Goal: Task Accomplishment & Management: Complete application form

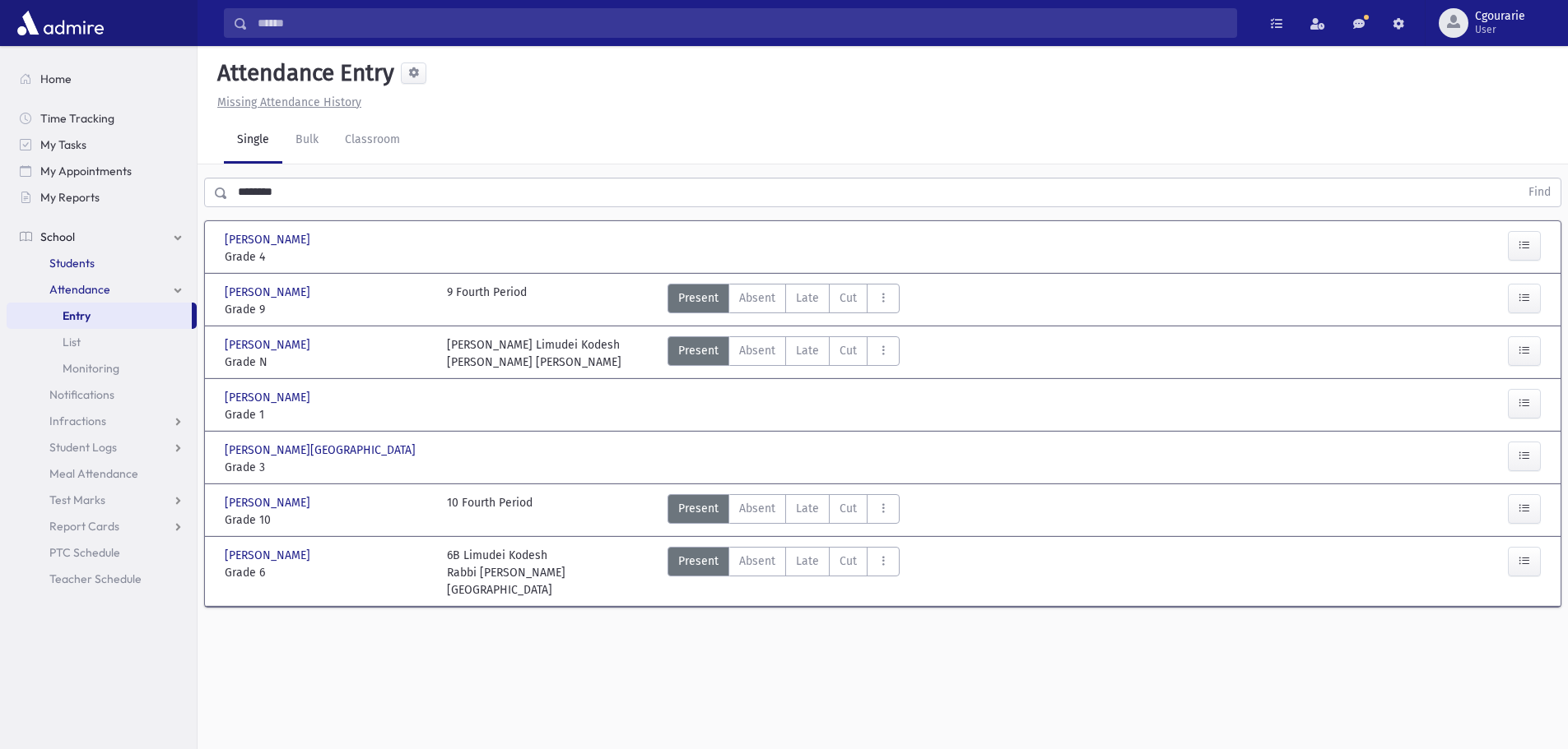
click at [107, 273] on link "Students" at bounding box center [101, 264] width 190 height 27
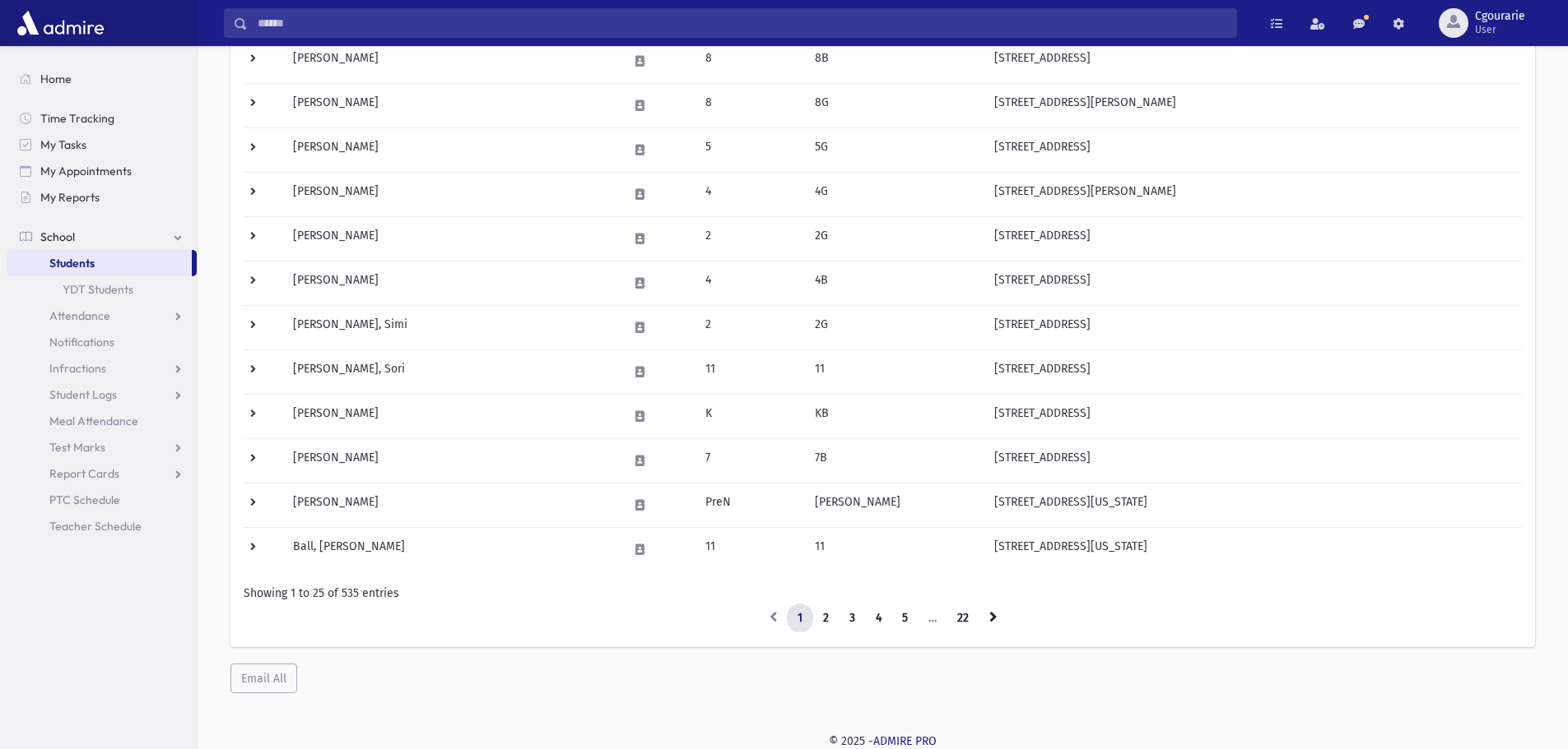
scroll to position [825, 0]
click at [848, 625] on link "3" at bounding box center [852, 617] width 28 height 29
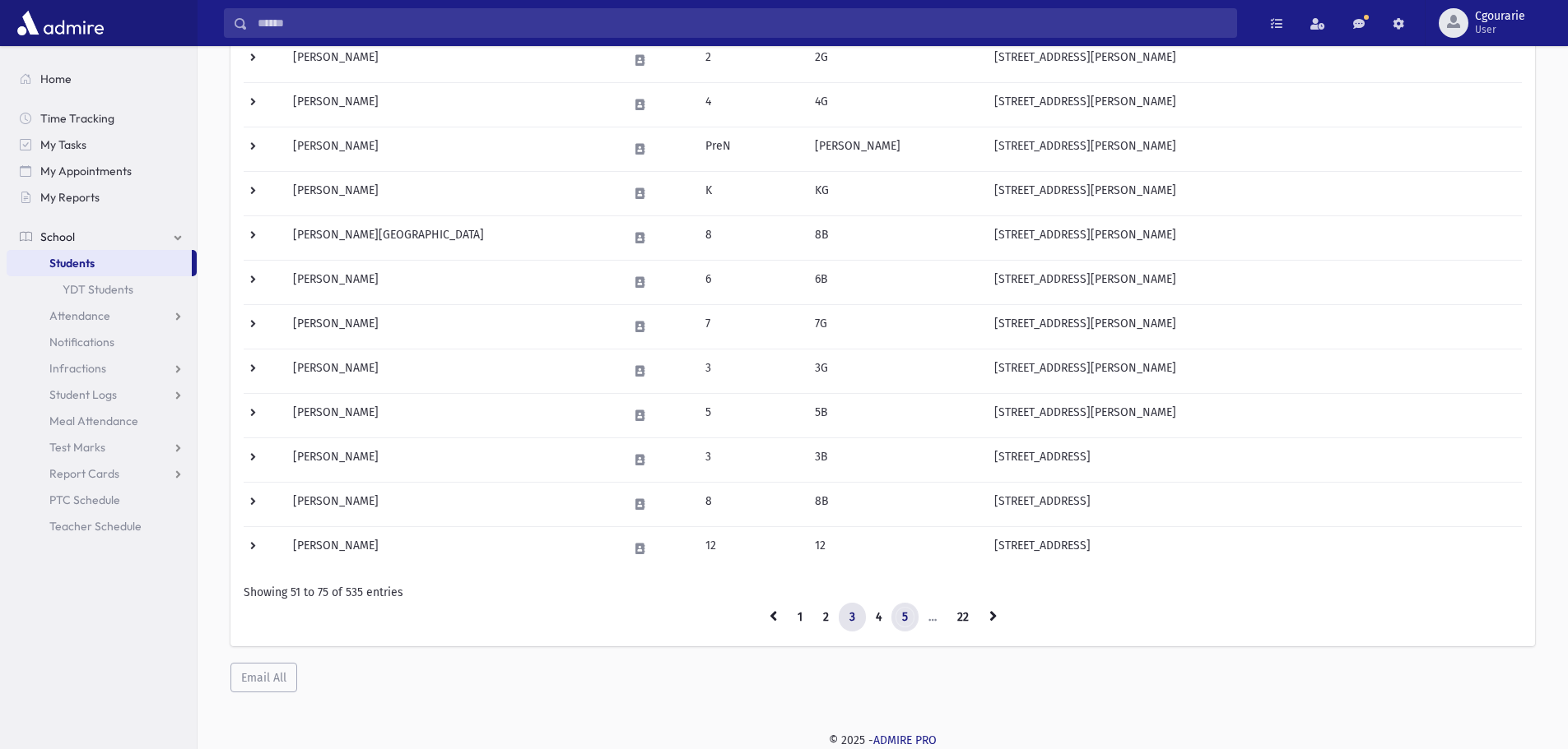
click at [907, 624] on link "5" at bounding box center [905, 617] width 28 height 29
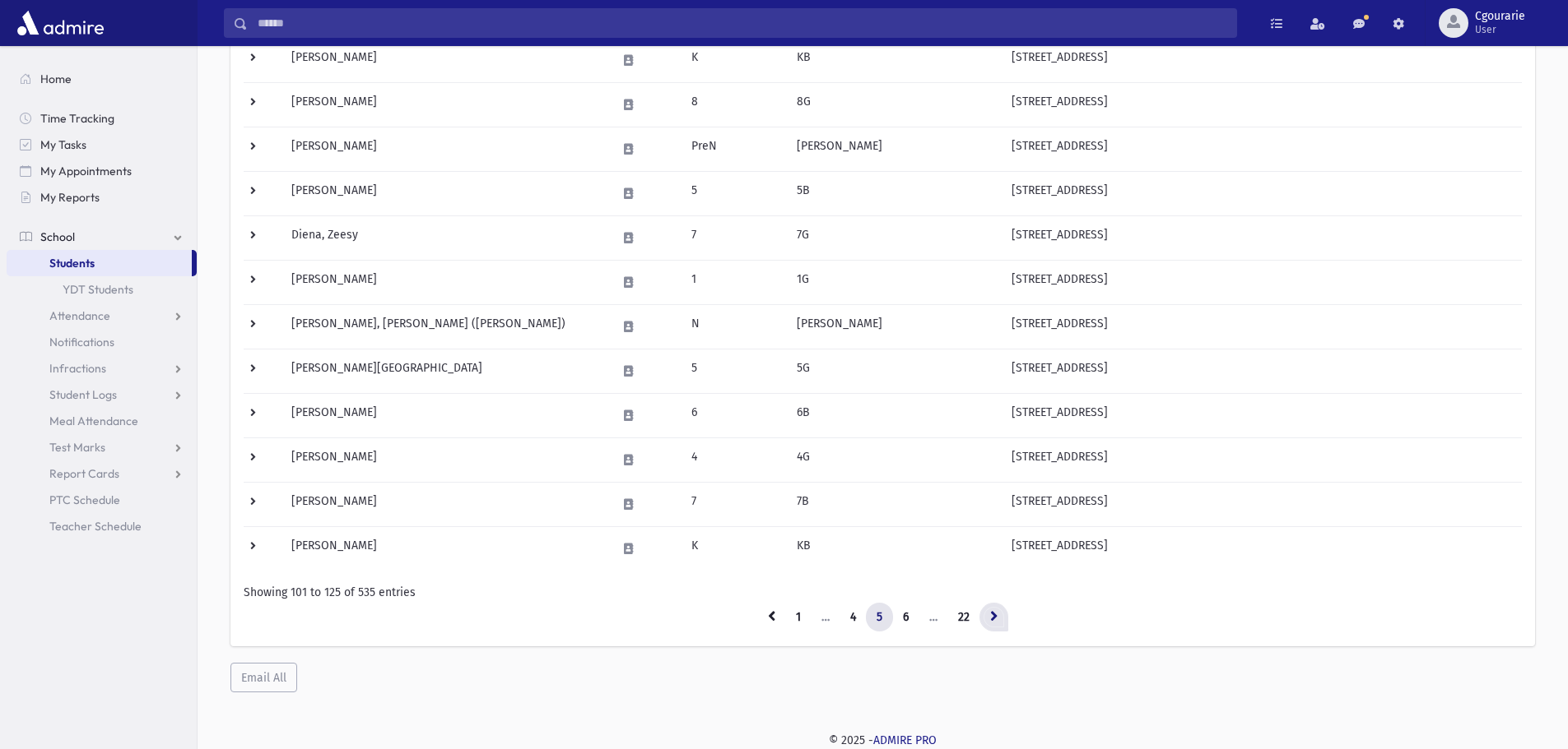
click at [994, 618] on icon at bounding box center [994, 616] width 7 height 12
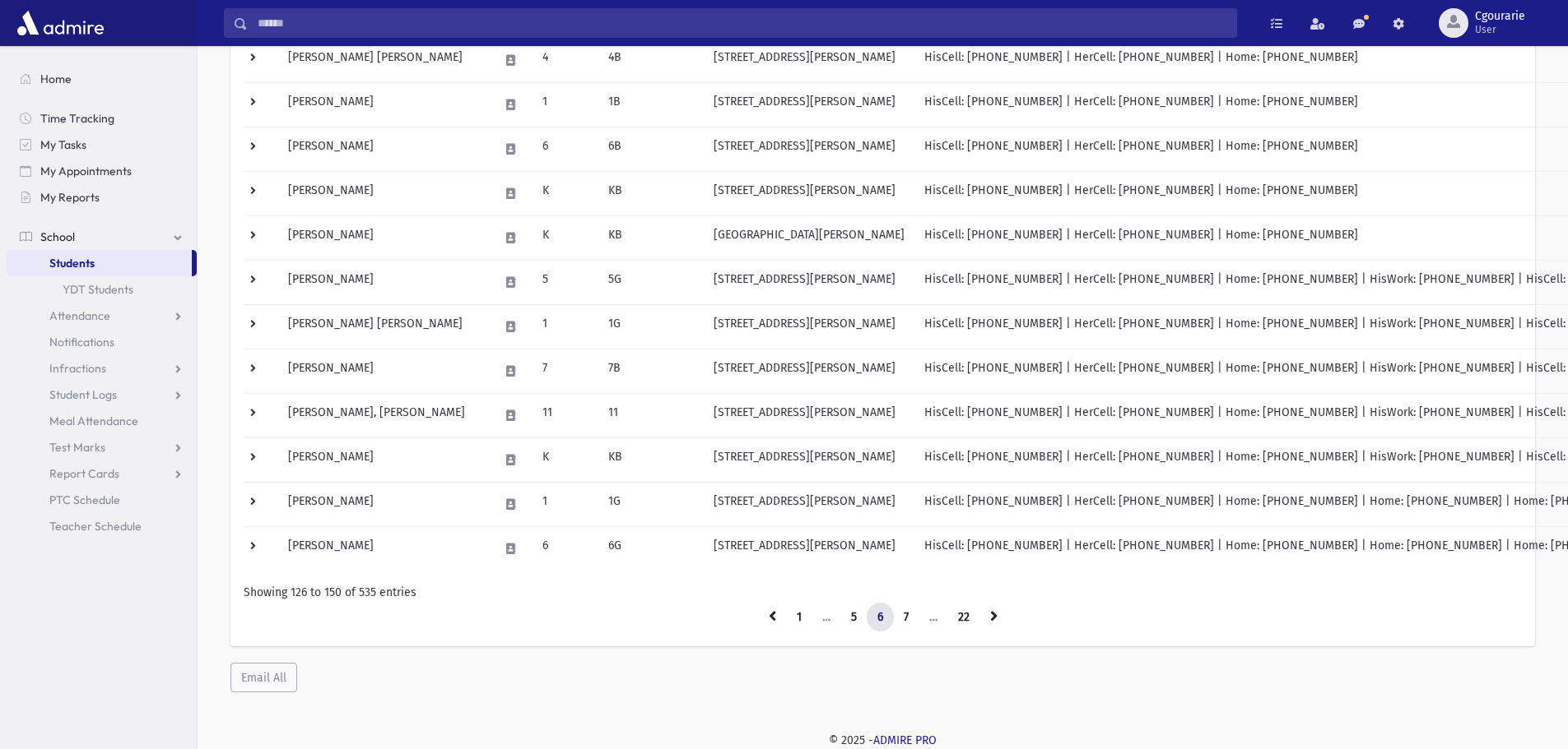
click at [994, 618] on icon at bounding box center [994, 616] width 7 height 12
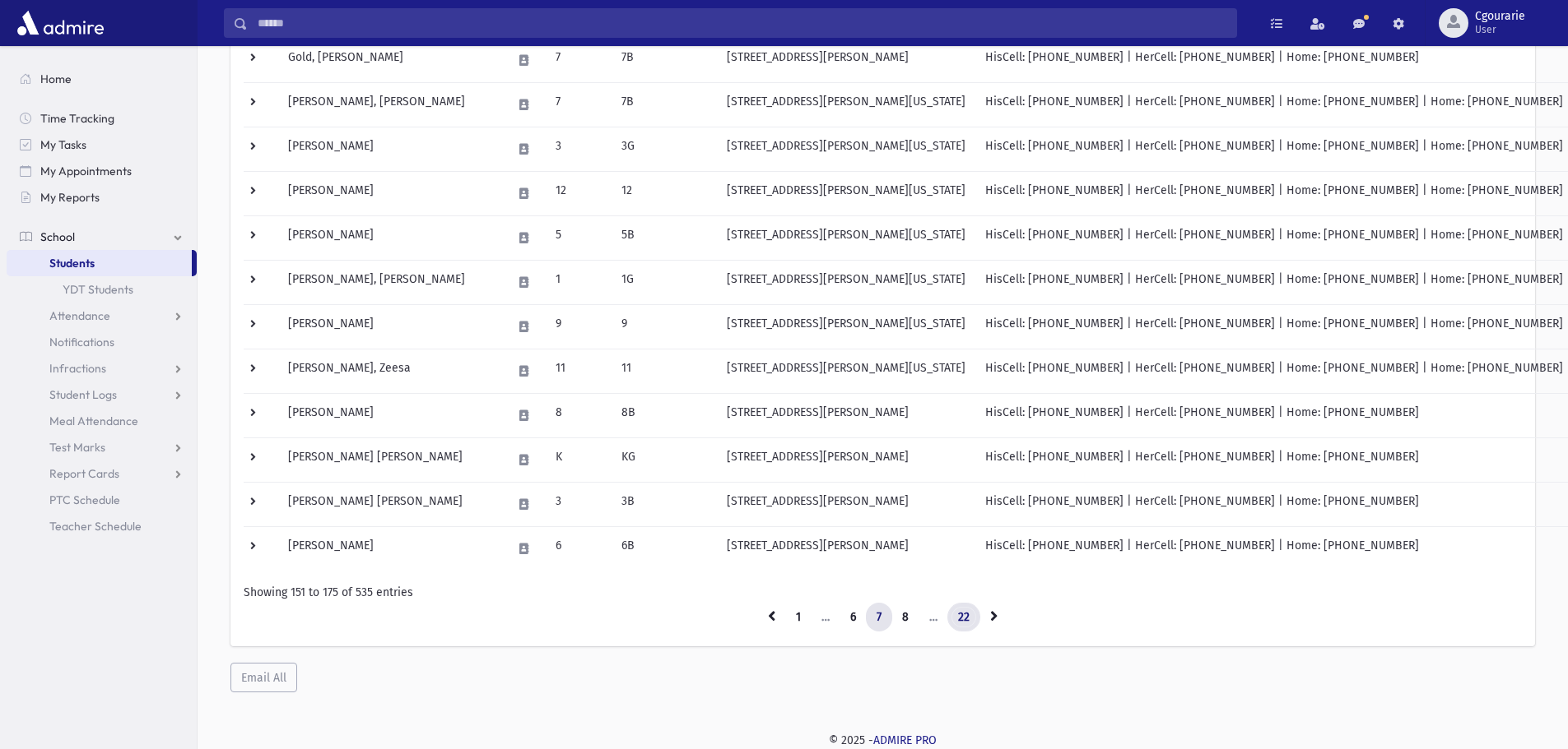
click at [978, 620] on link "22" at bounding box center [963, 617] width 33 height 29
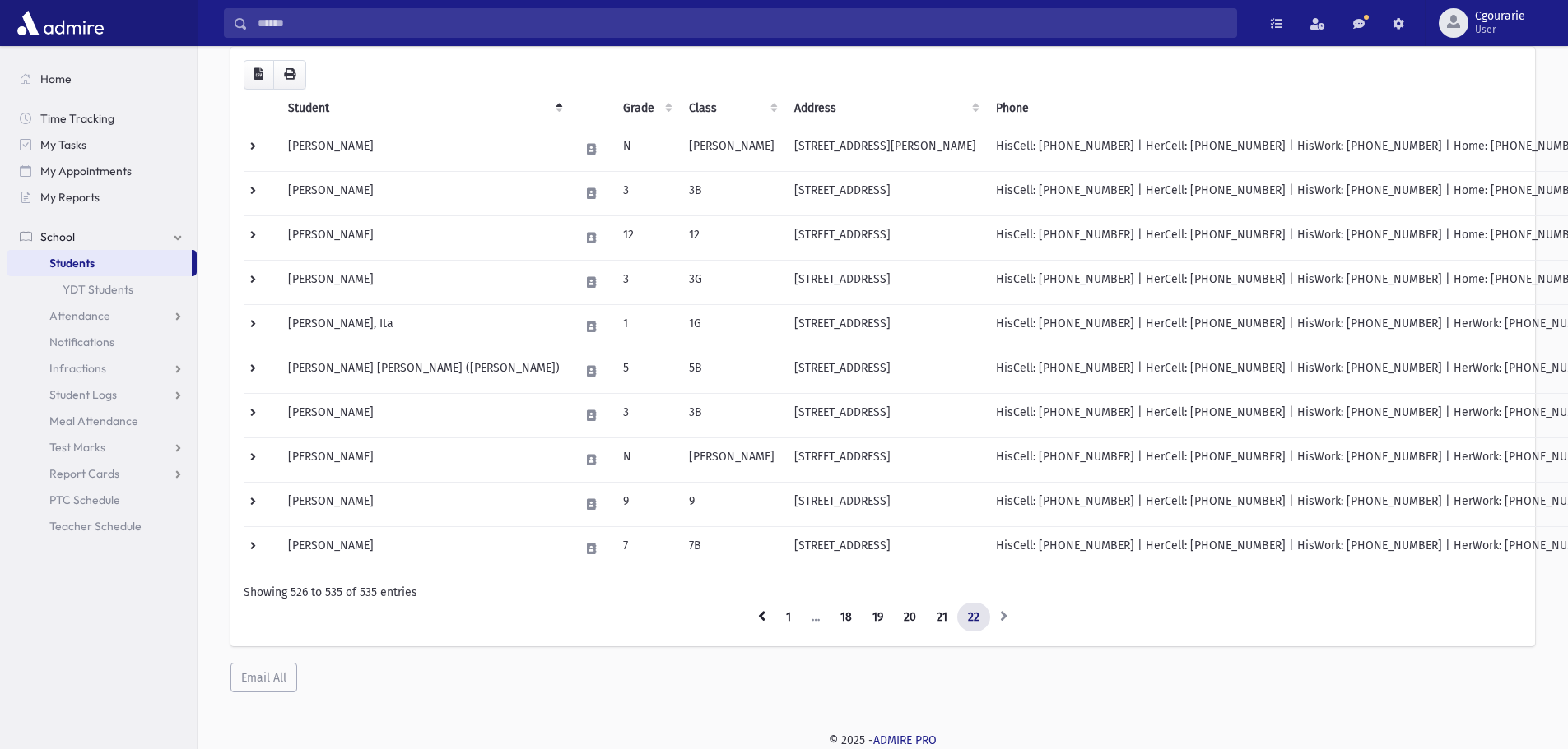
scroll to position [159, 0]
click at [876, 616] on link "19" at bounding box center [878, 617] width 32 height 29
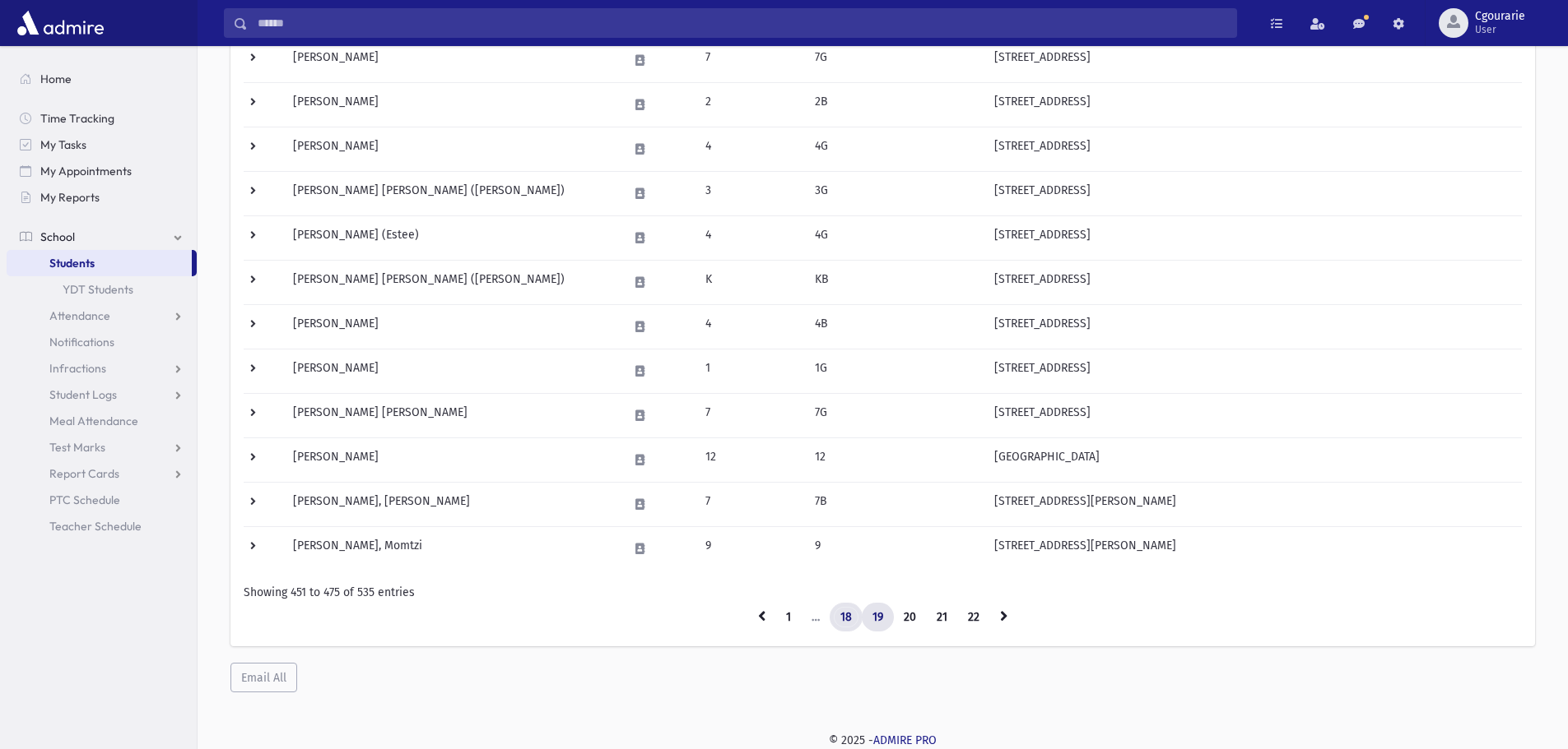
click at [851, 618] on link "18" at bounding box center [845, 617] width 33 height 29
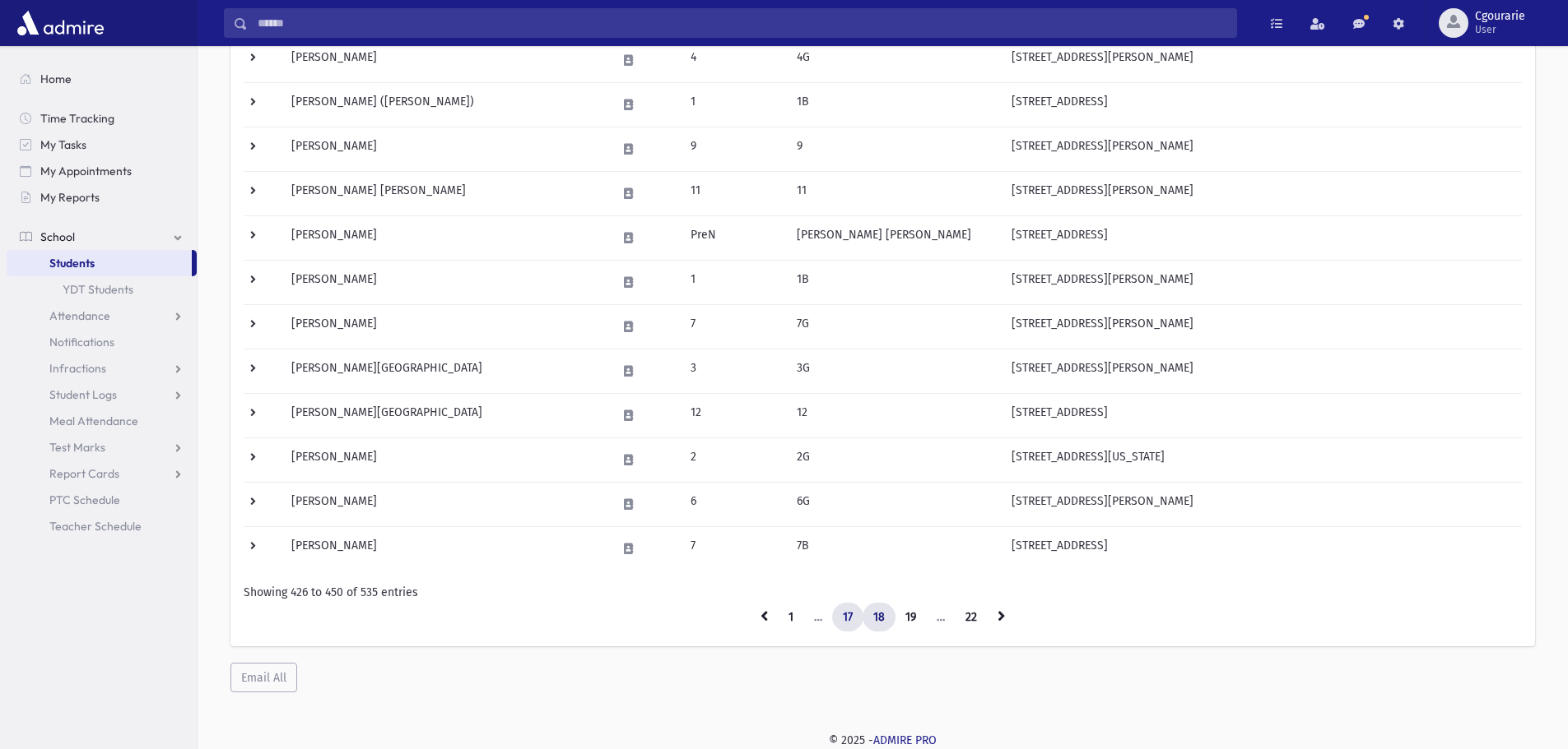
click at [844, 620] on link "17" at bounding box center [847, 617] width 31 height 29
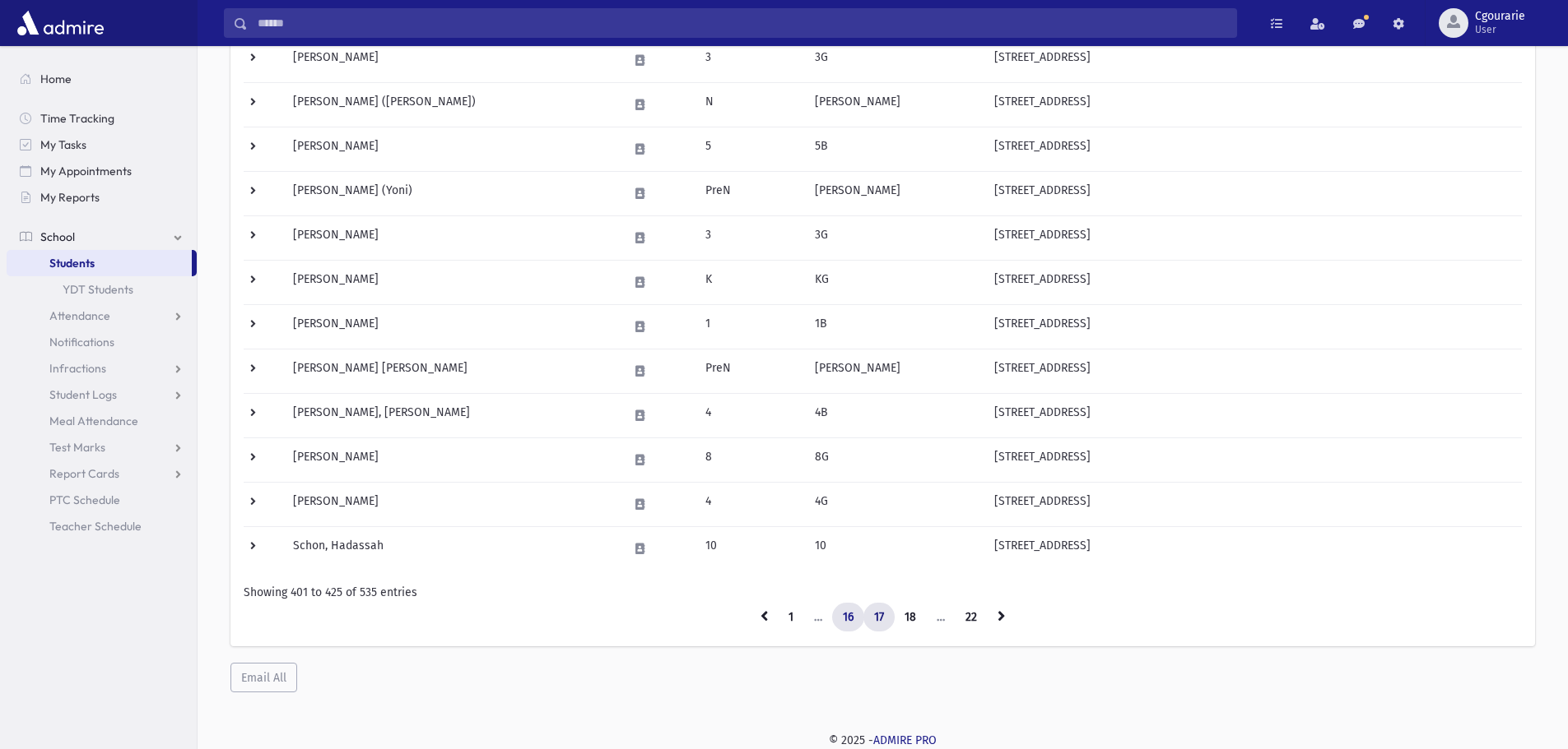
click at [843, 616] on link "16" at bounding box center [848, 617] width 32 height 29
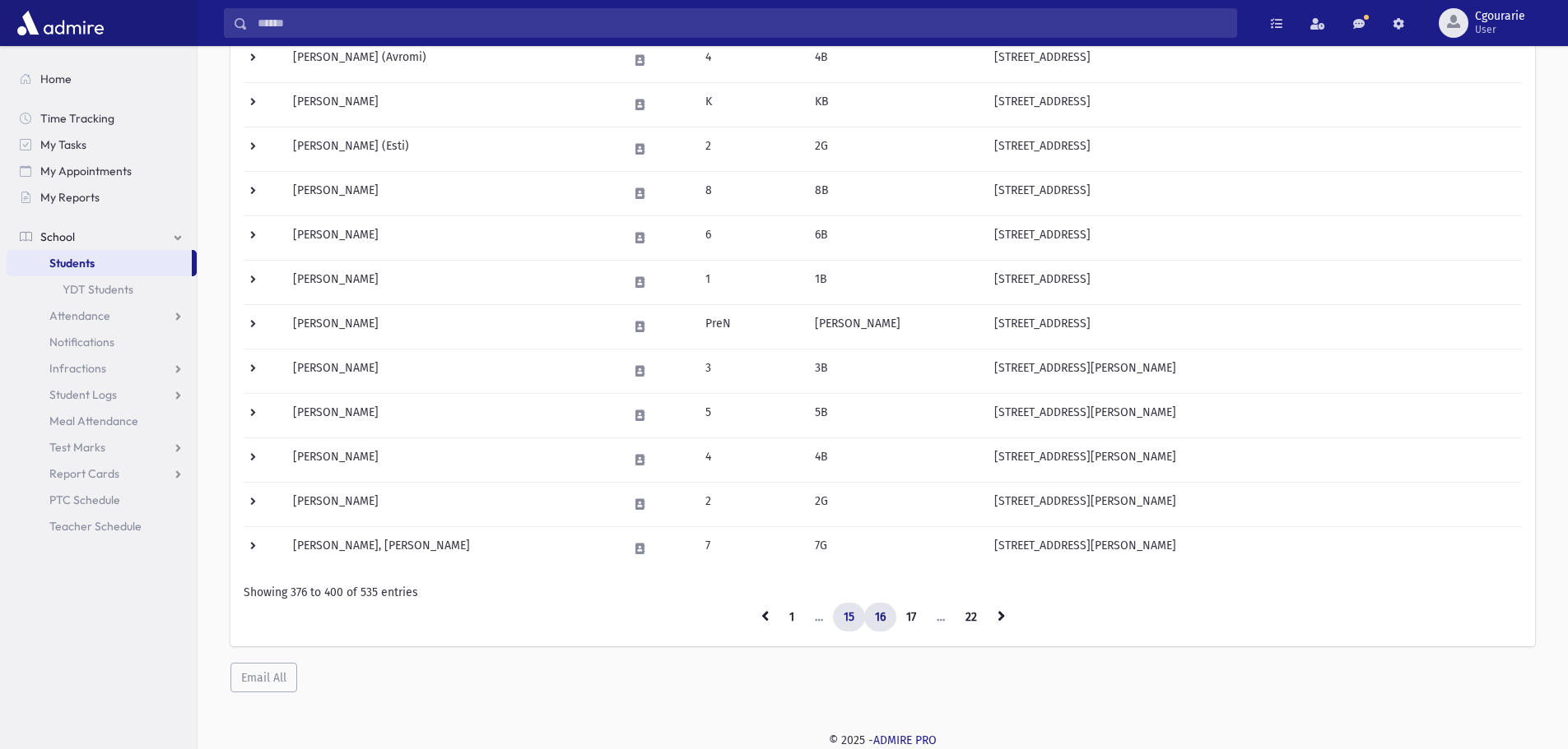
click at [842, 619] on link "15" at bounding box center [849, 617] width 32 height 29
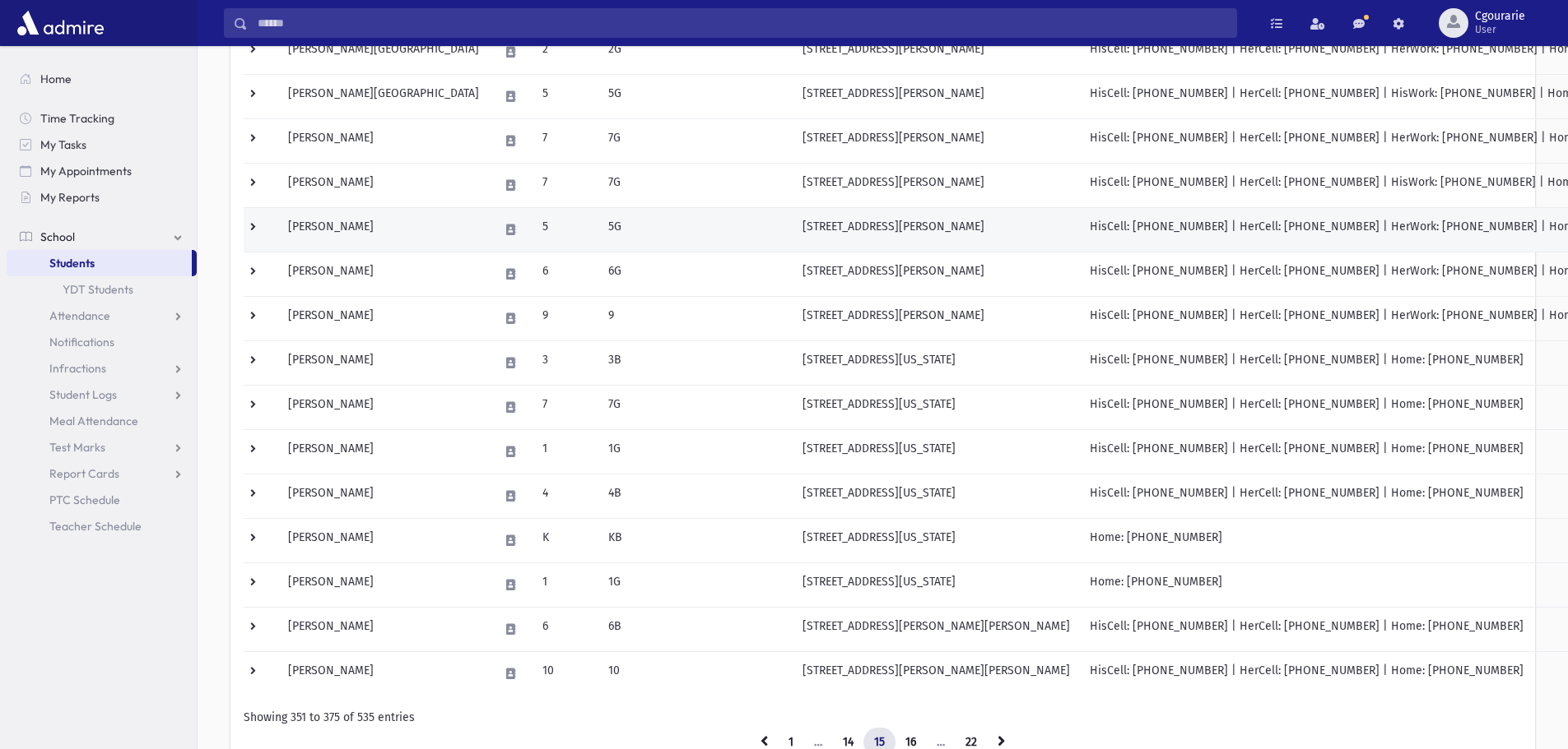
scroll to position [825, 0]
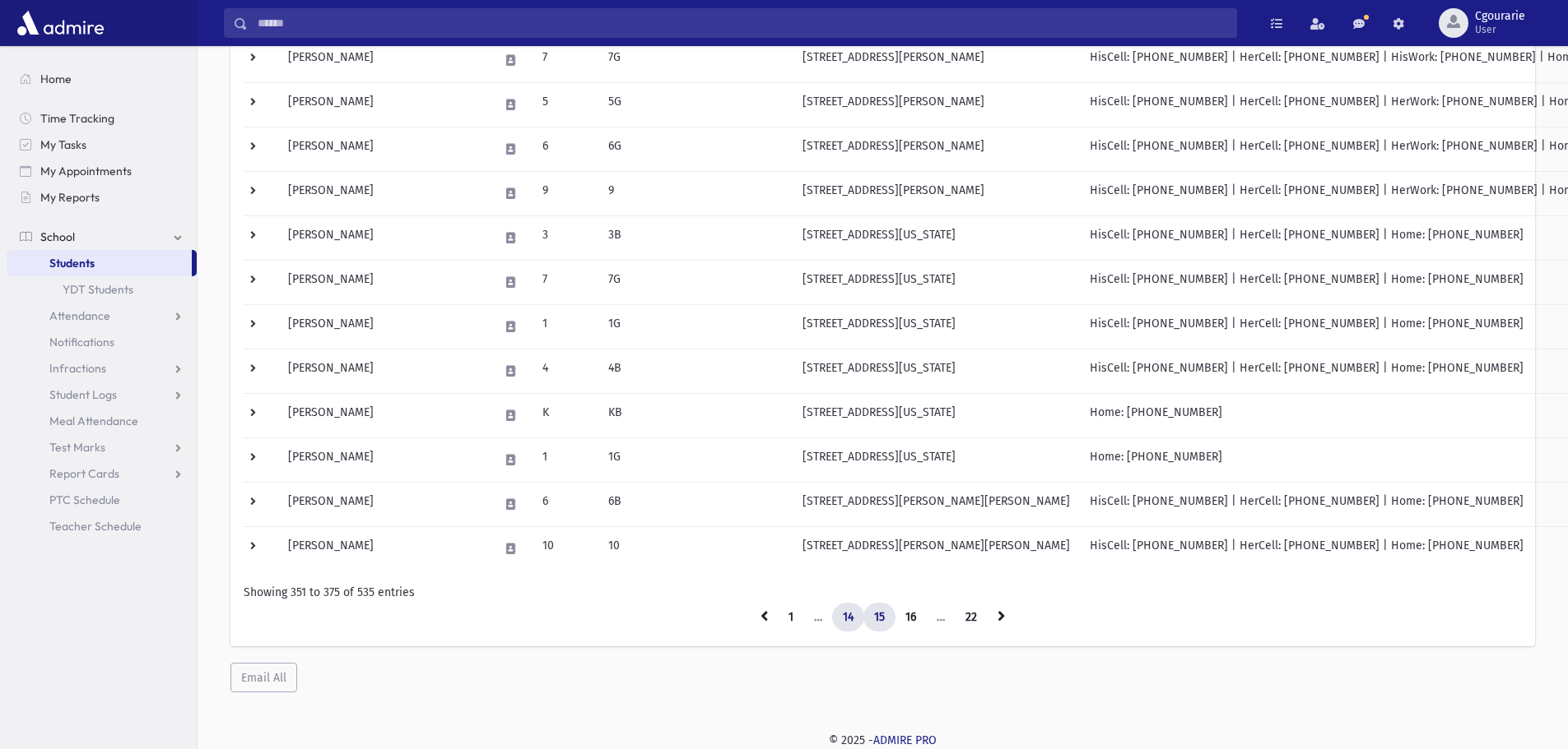
click at [842, 615] on link "14" at bounding box center [848, 617] width 32 height 29
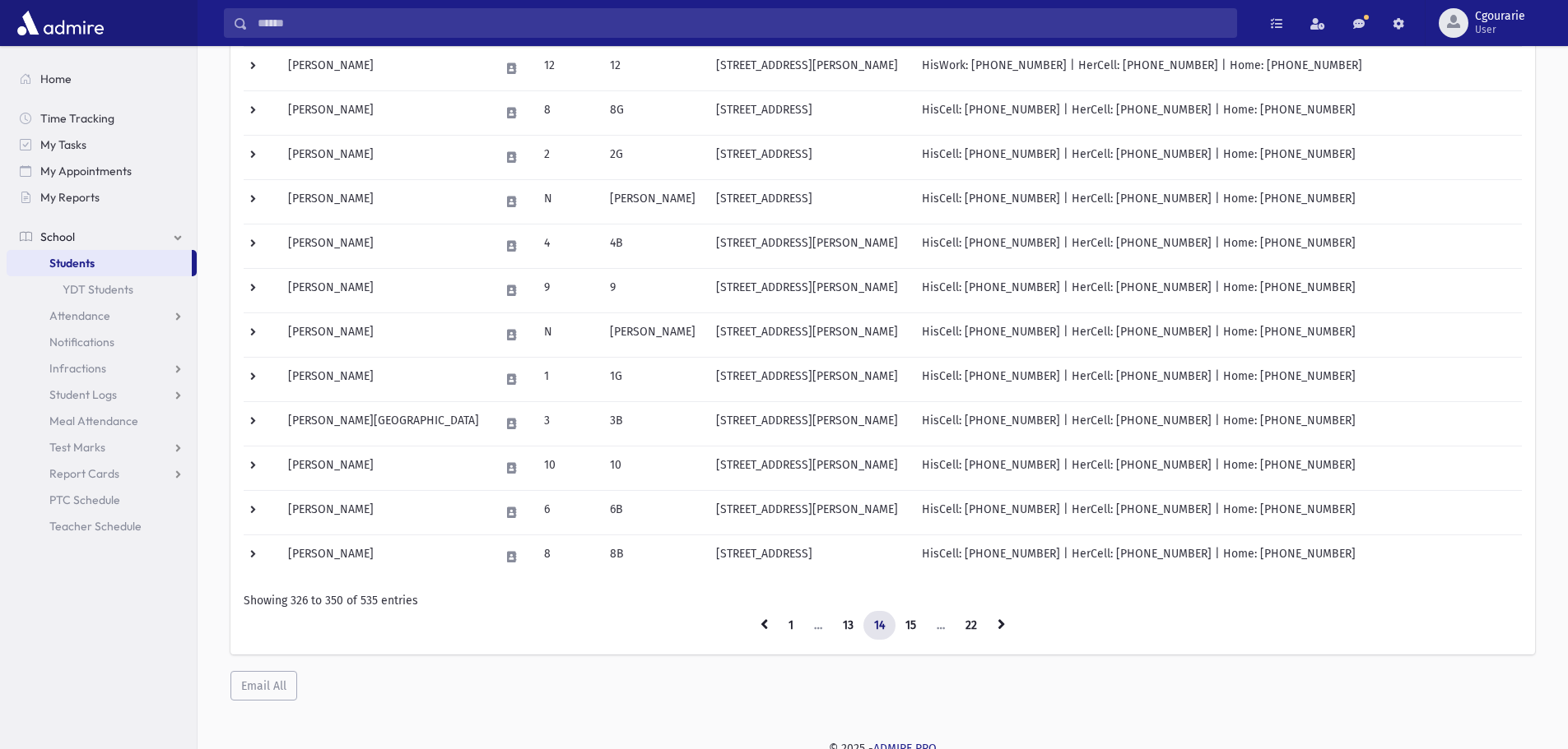
scroll to position [825, 0]
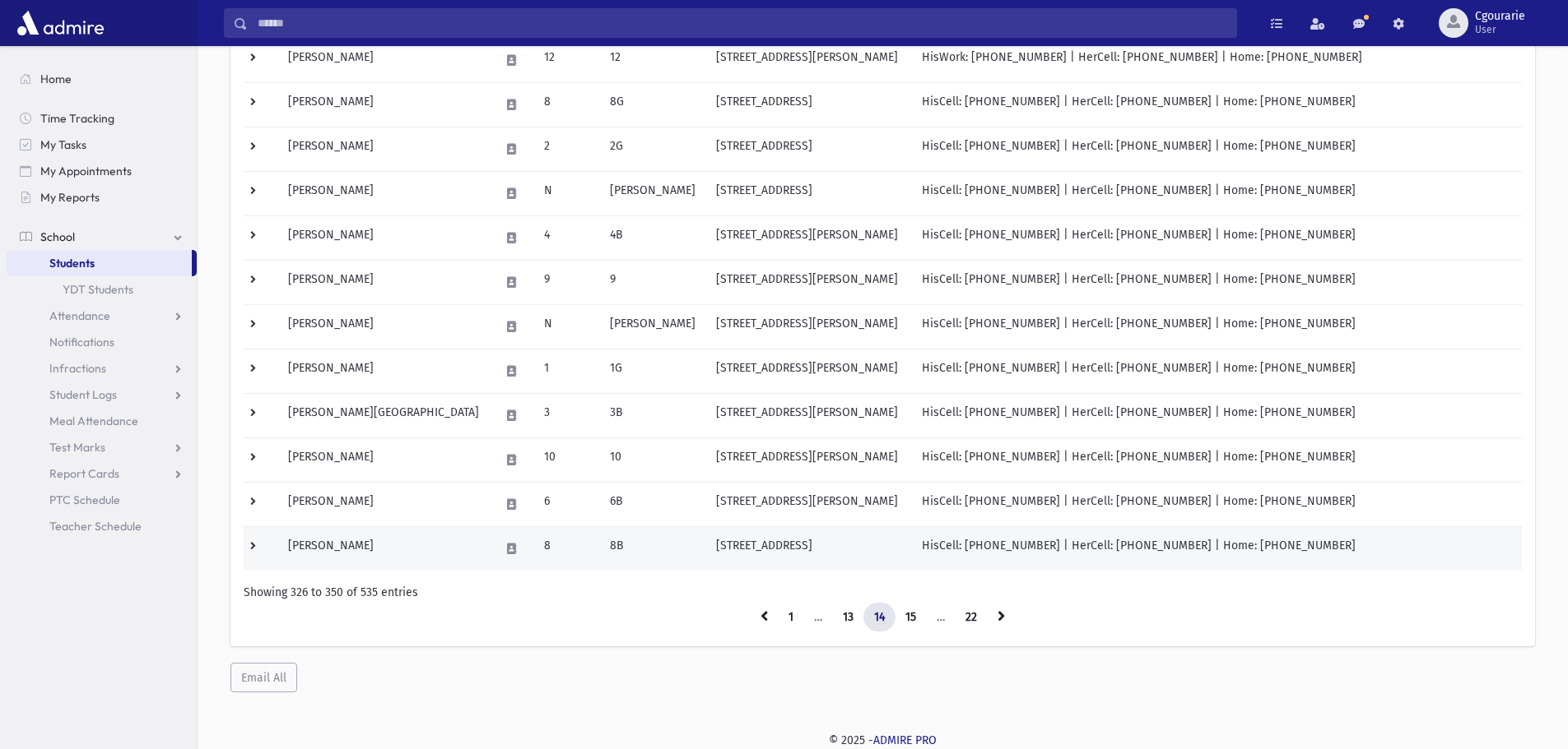
click at [339, 547] on td "[PERSON_NAME]" at bounding box center [384, 548] width 211 height 44
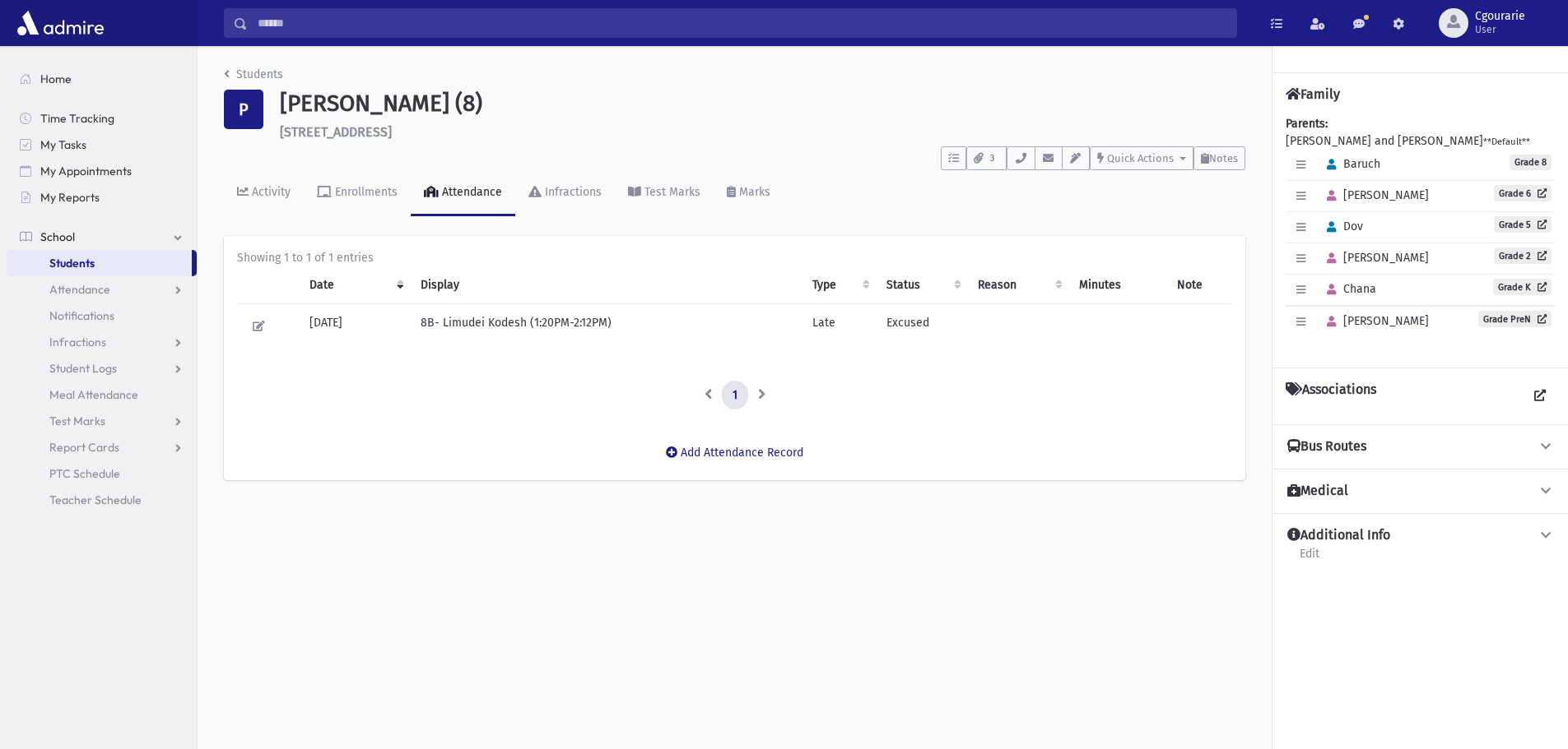
click at [819, 327] on td "Late" at bounding box center [839, 326] width 74 height 44
click at [903, 282] on th "Status" at bounding box center [922, 285] width 91 height 38
click at [744, 453] on button "Add Attendance Record" at bounding box center [734, 452] width 159 height 29
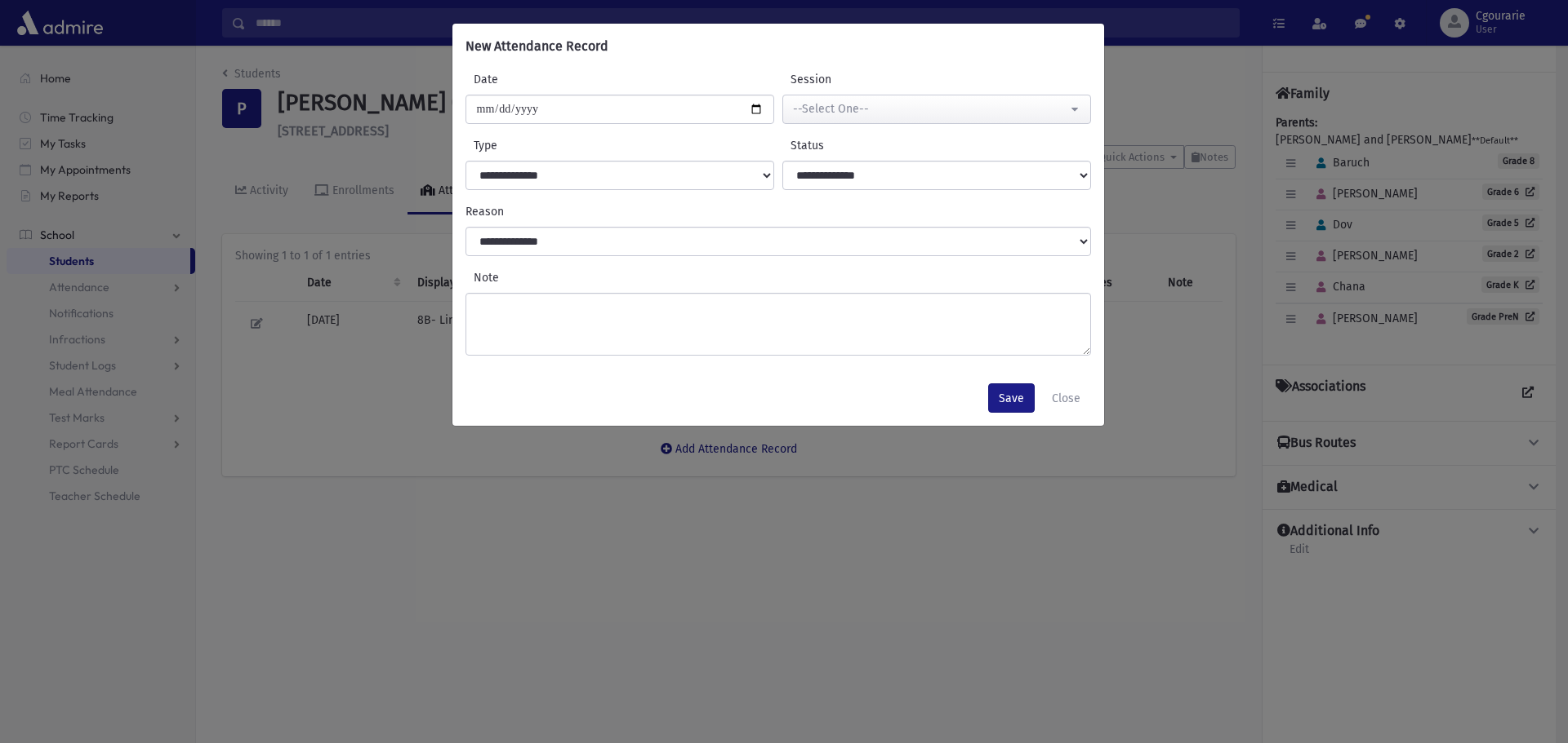
click at [650, 578] on div "**********" at bounding box center [784, 372] width 1568 height 743
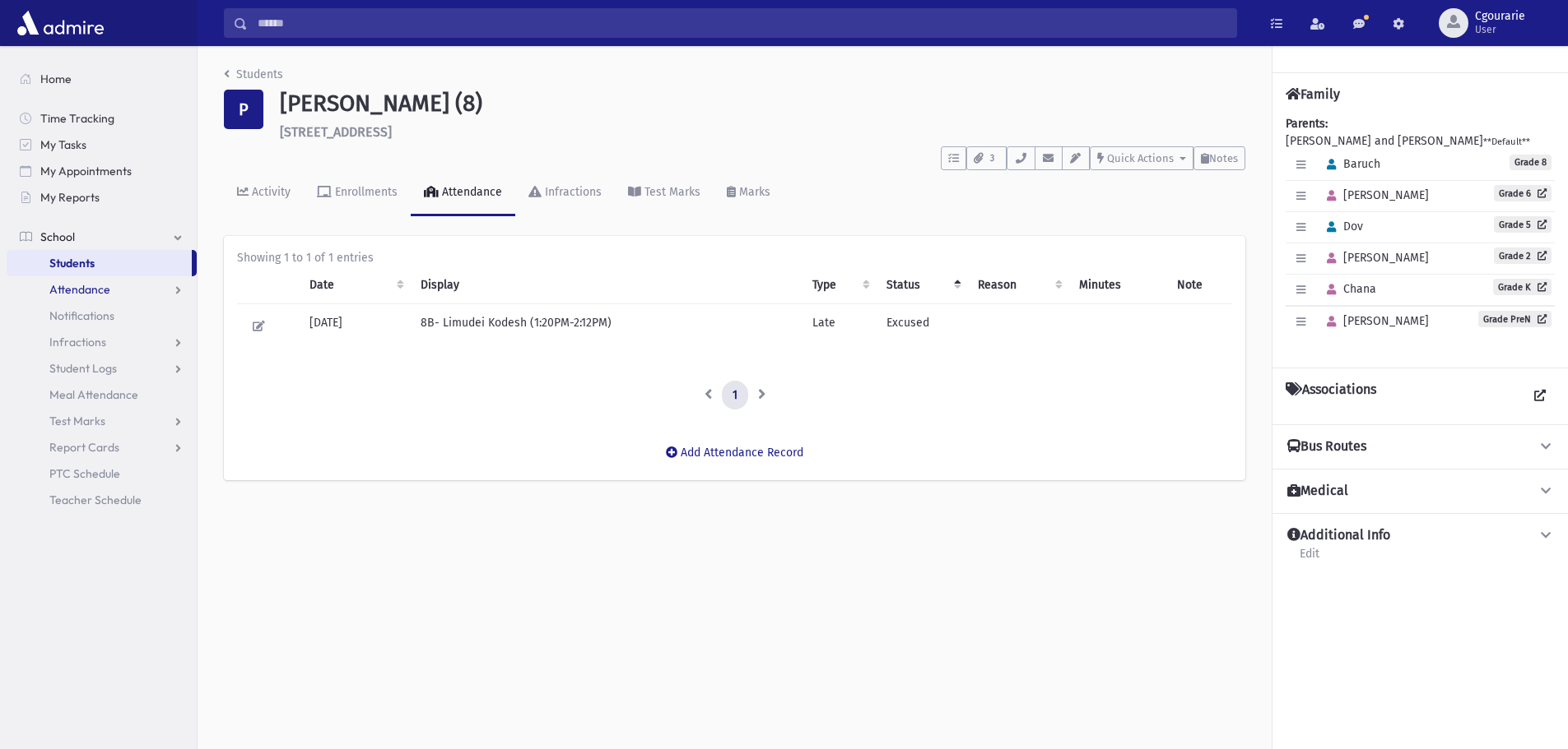
click at [95, 288] on span "Attendance" at bounding box center [80, 289] width 61 height 15
click at [73, 311] on span "Entry" at bounding box center [76, 316] width 28 height 15
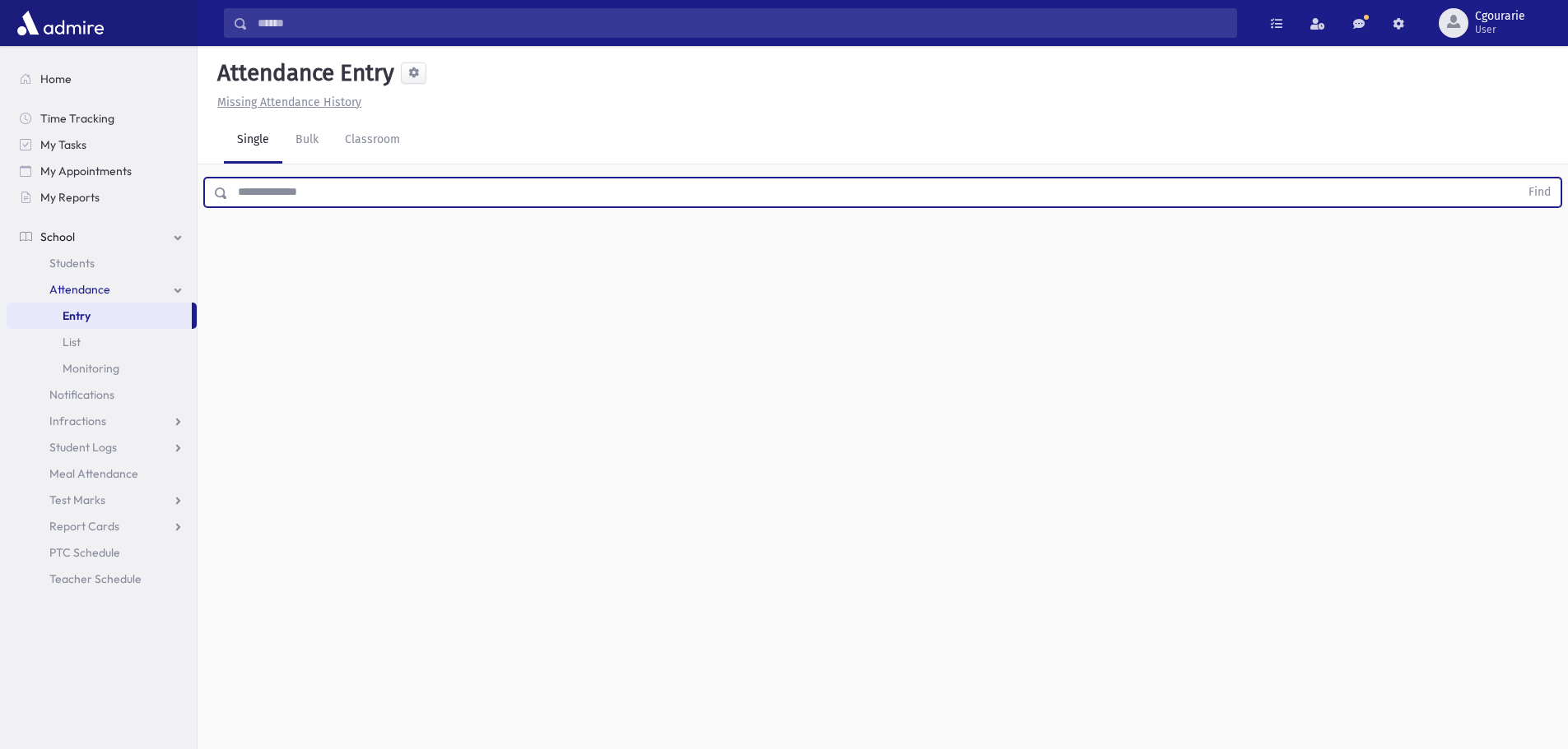
click at [298, 186] on input "text" at bounding box center [874, 192] width 1291 height 29
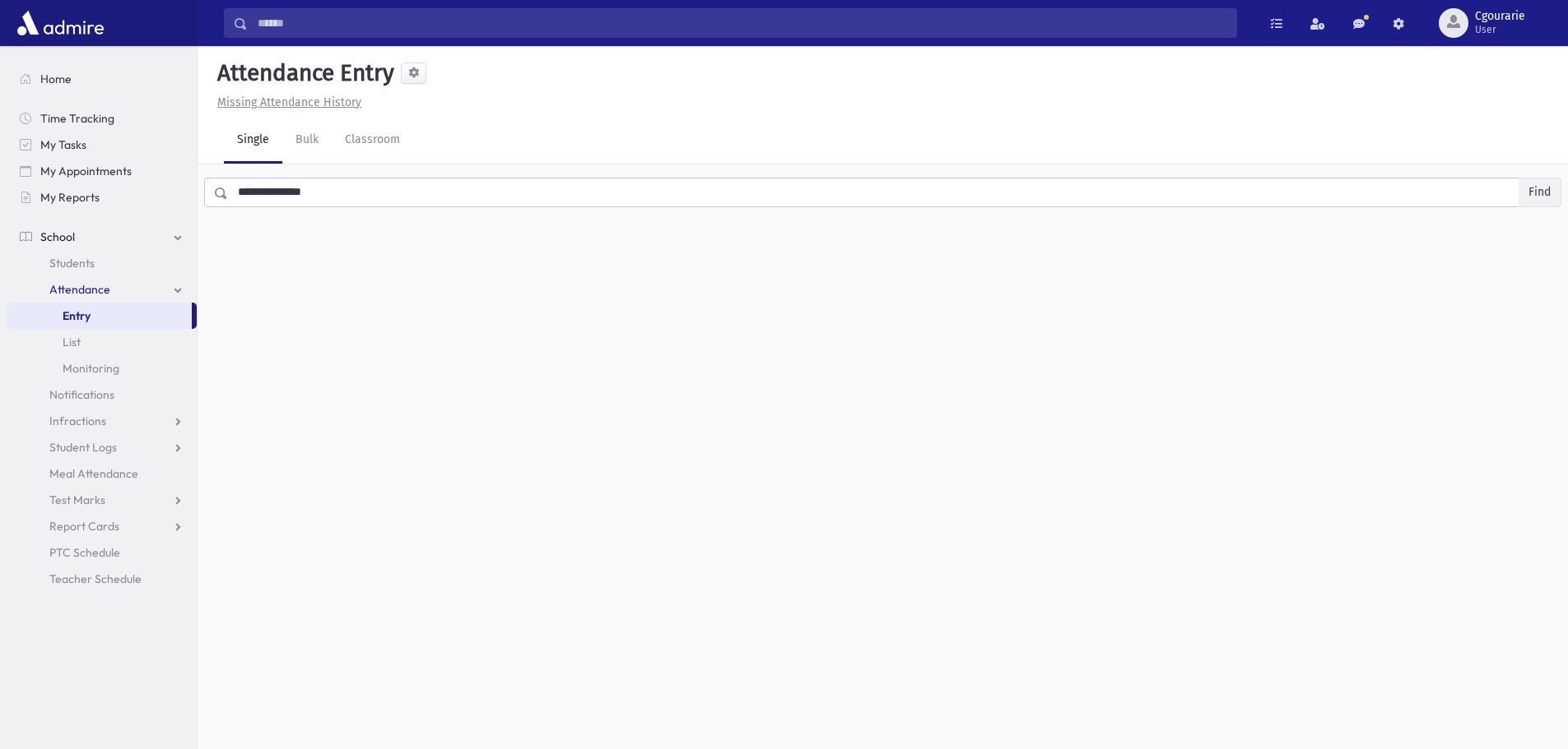
click at [1533, 188] on button "Find" at bounding box center [1539, 193] width 42 height 28
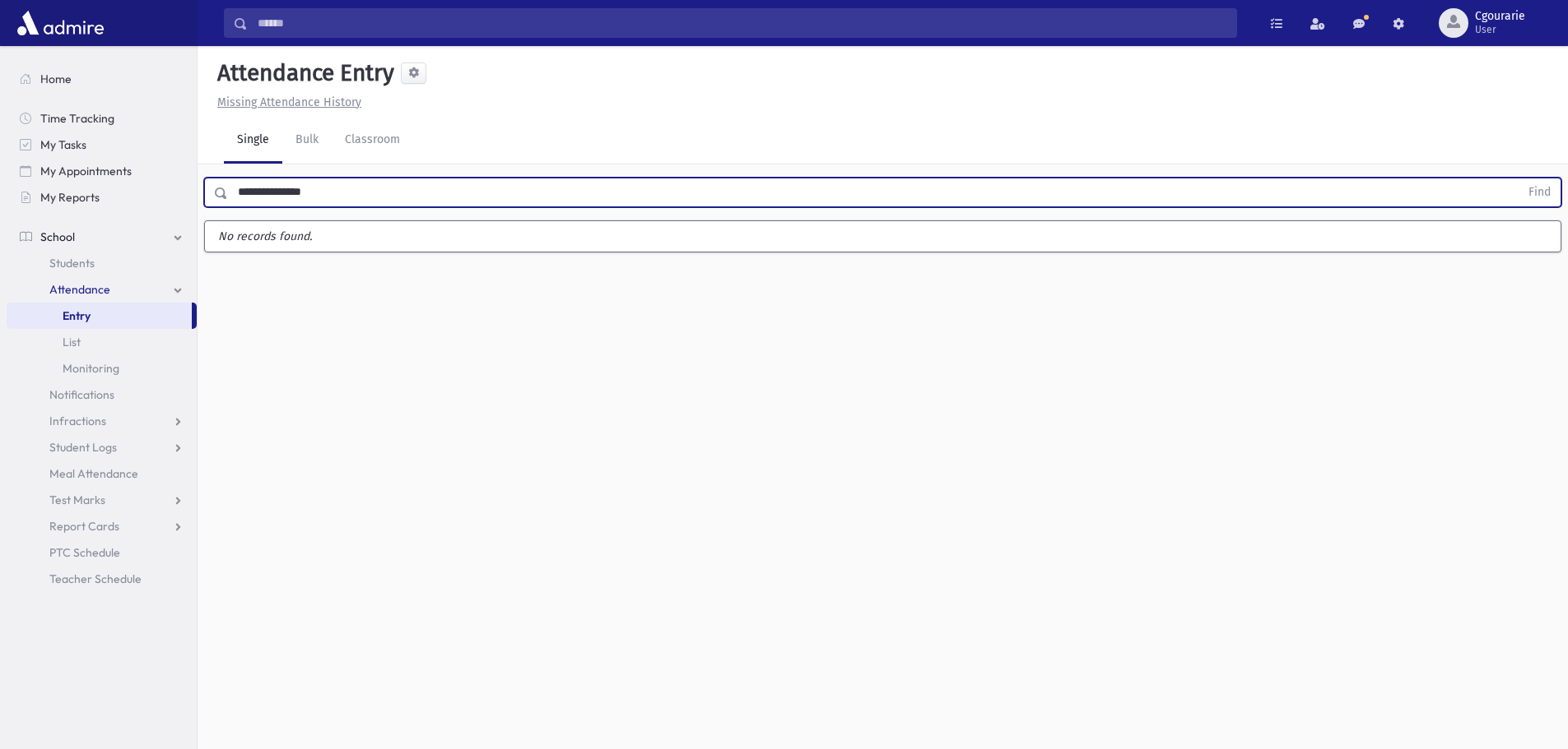
click at [350, 198] on input "**********" at bounding box center [874, 192] width 1291 height 29
type input "*"
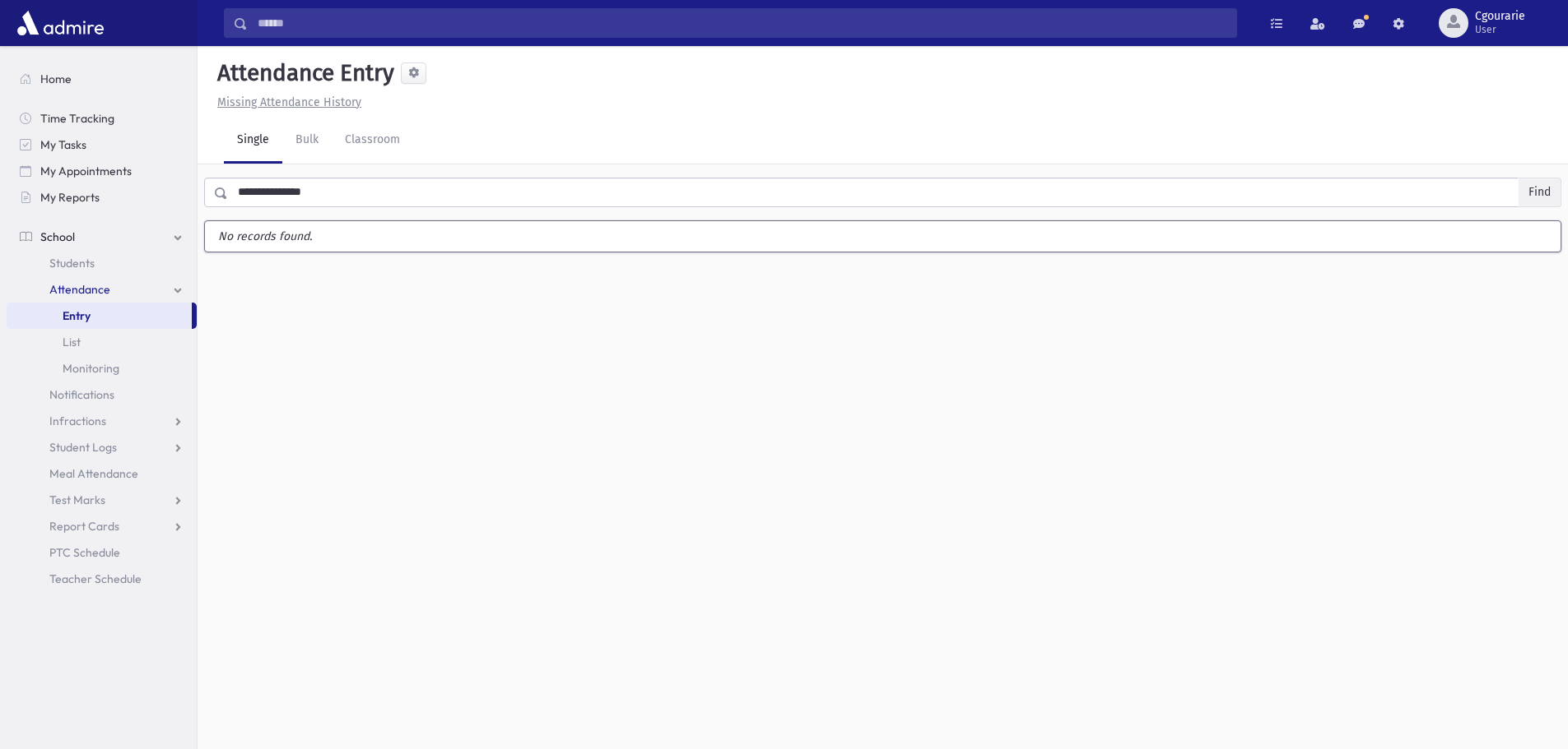
click at [1546, 190] on button "Find" at bounding box center [1539, 193] width 42 height 28
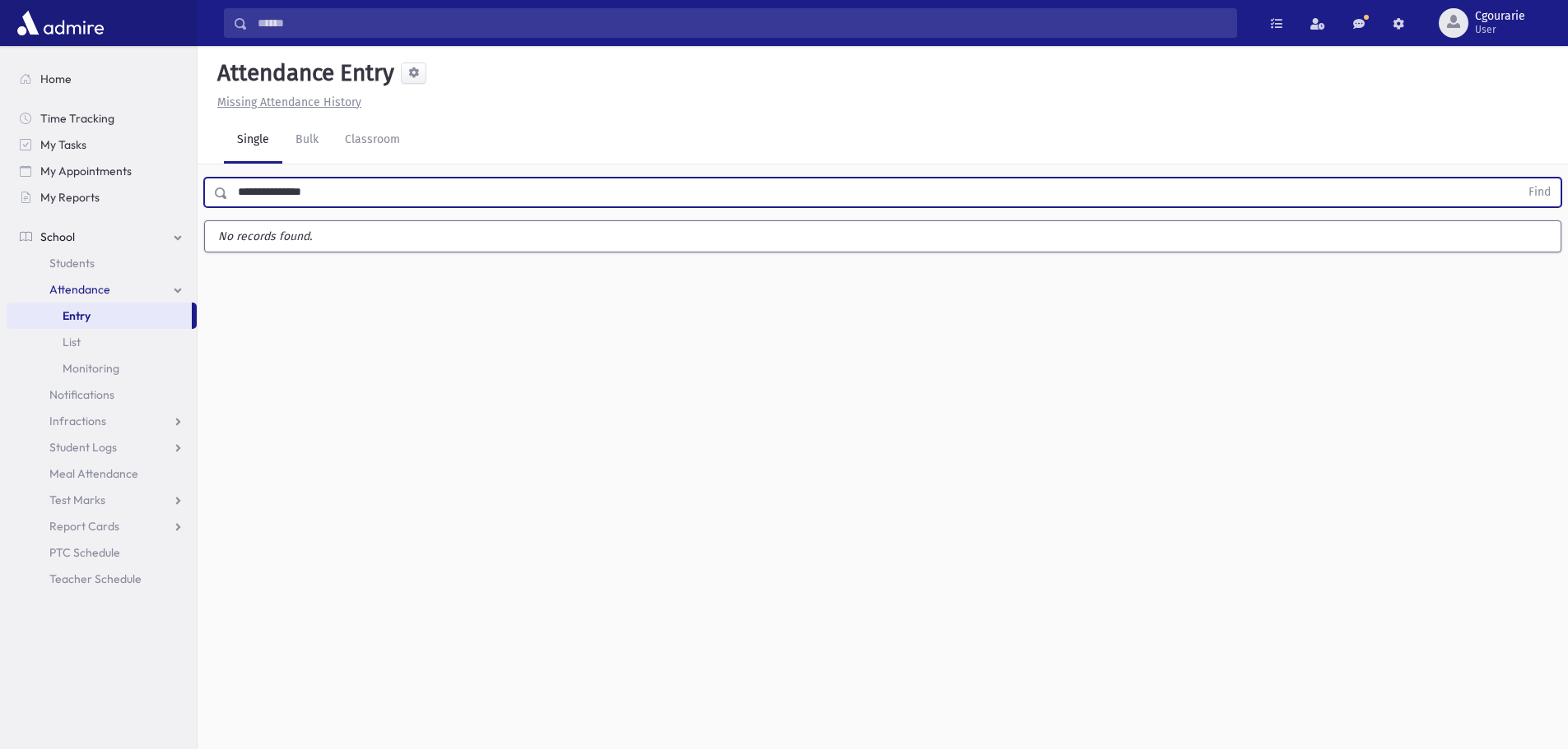
click at [423, 189] on input "**********" at bounding box center [874, 192] width 1291 height 29
type input "*"
type input "**********"
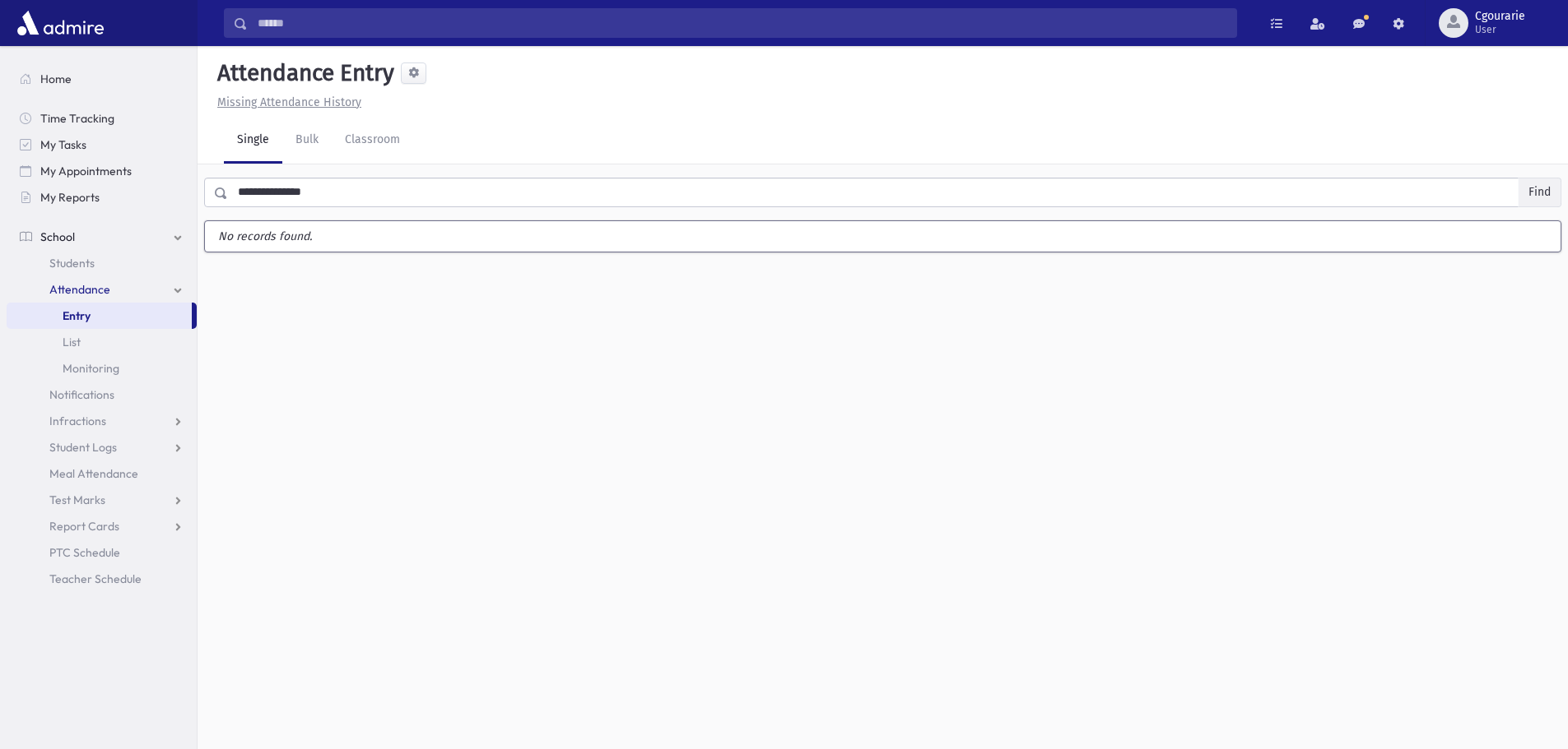
click at [1526, 194] on button "Find" at bounding box center [1539, 193] width 42 height 28
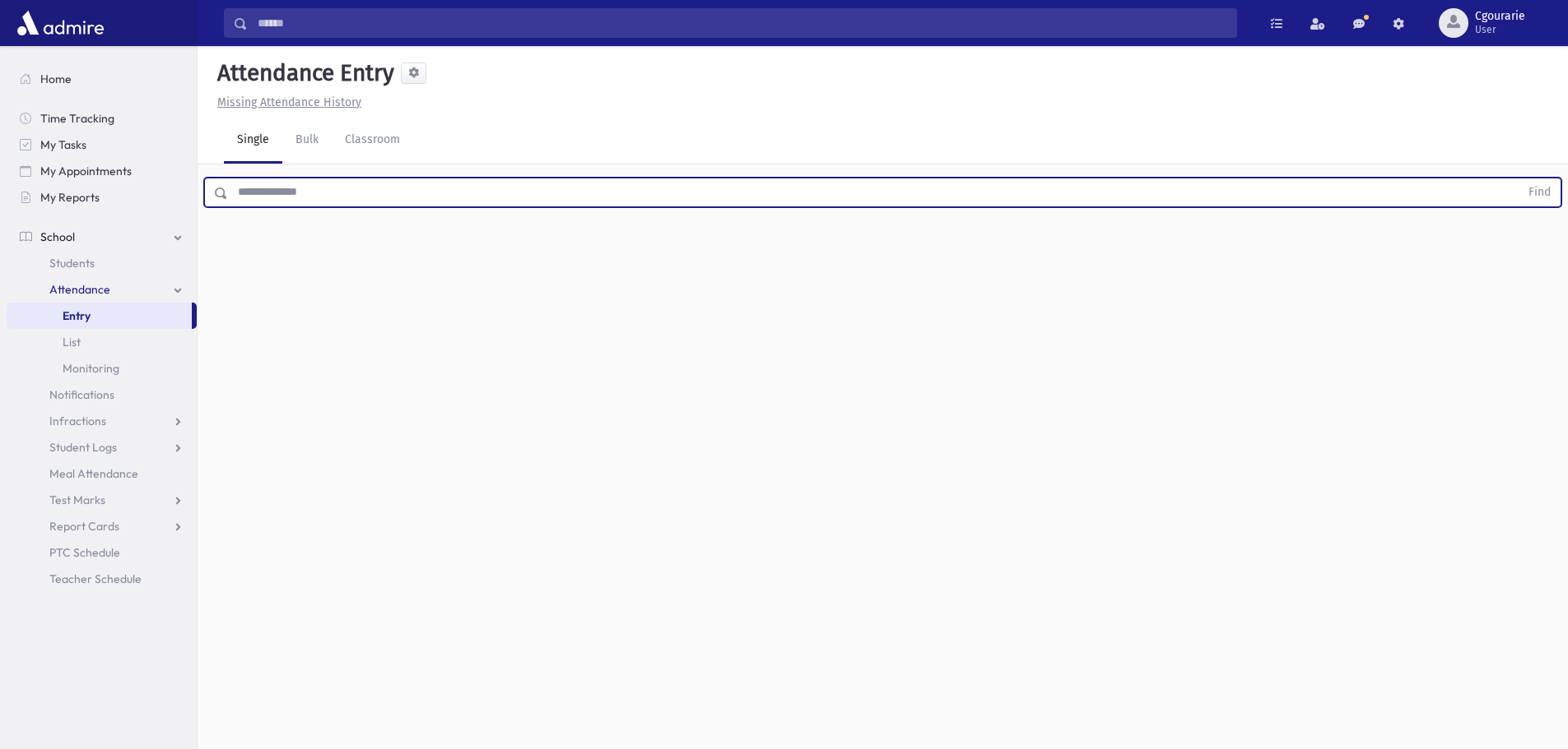
click at [316, 193] on input "text" at bounding box center [874, 192] width 1291 height 29
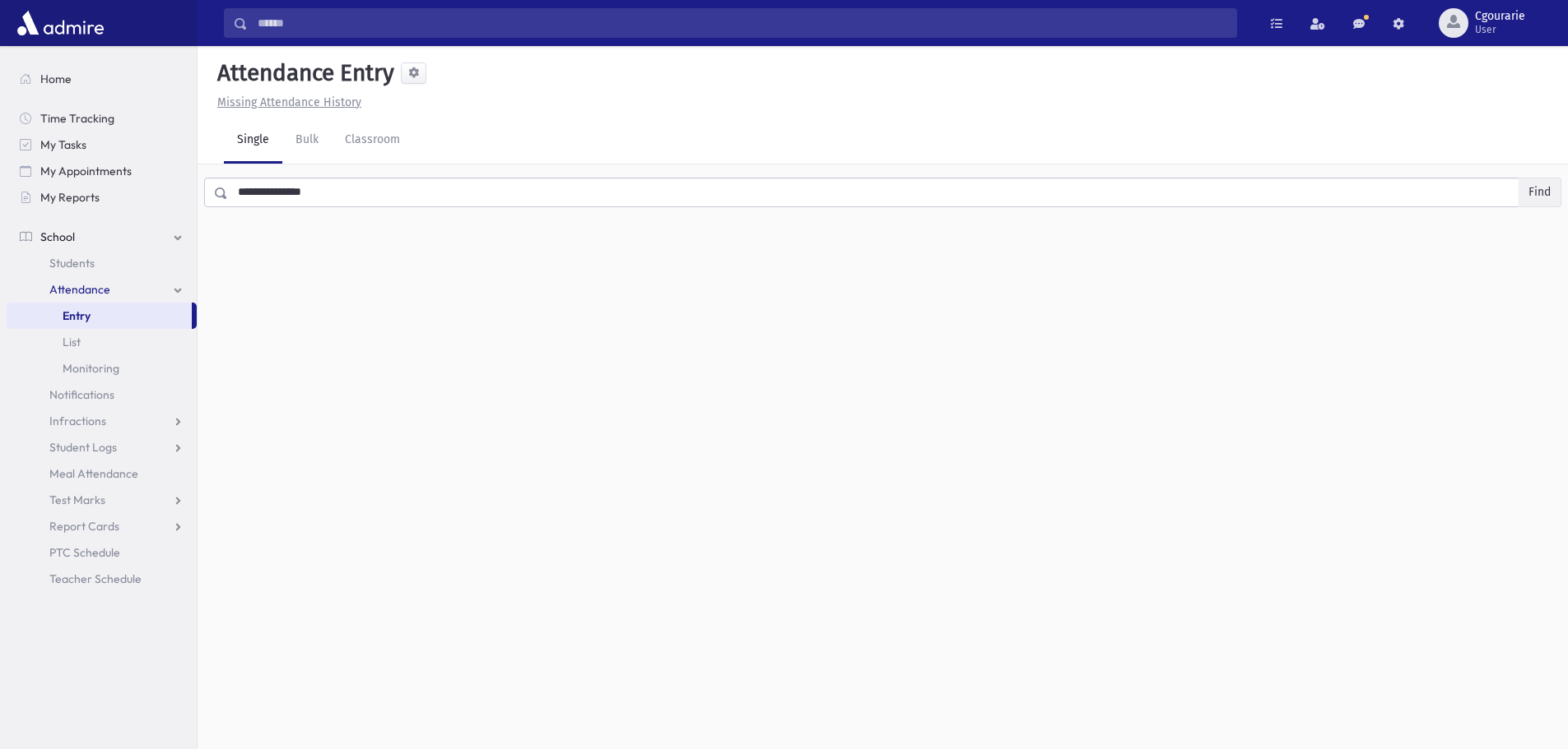
click at [1541, 193] on button "Find" at bounding box center [1539, 193] width 42 height 28
click at [403, 193] on input "**********" at bounding box center [874, 192] width 1291 height 29
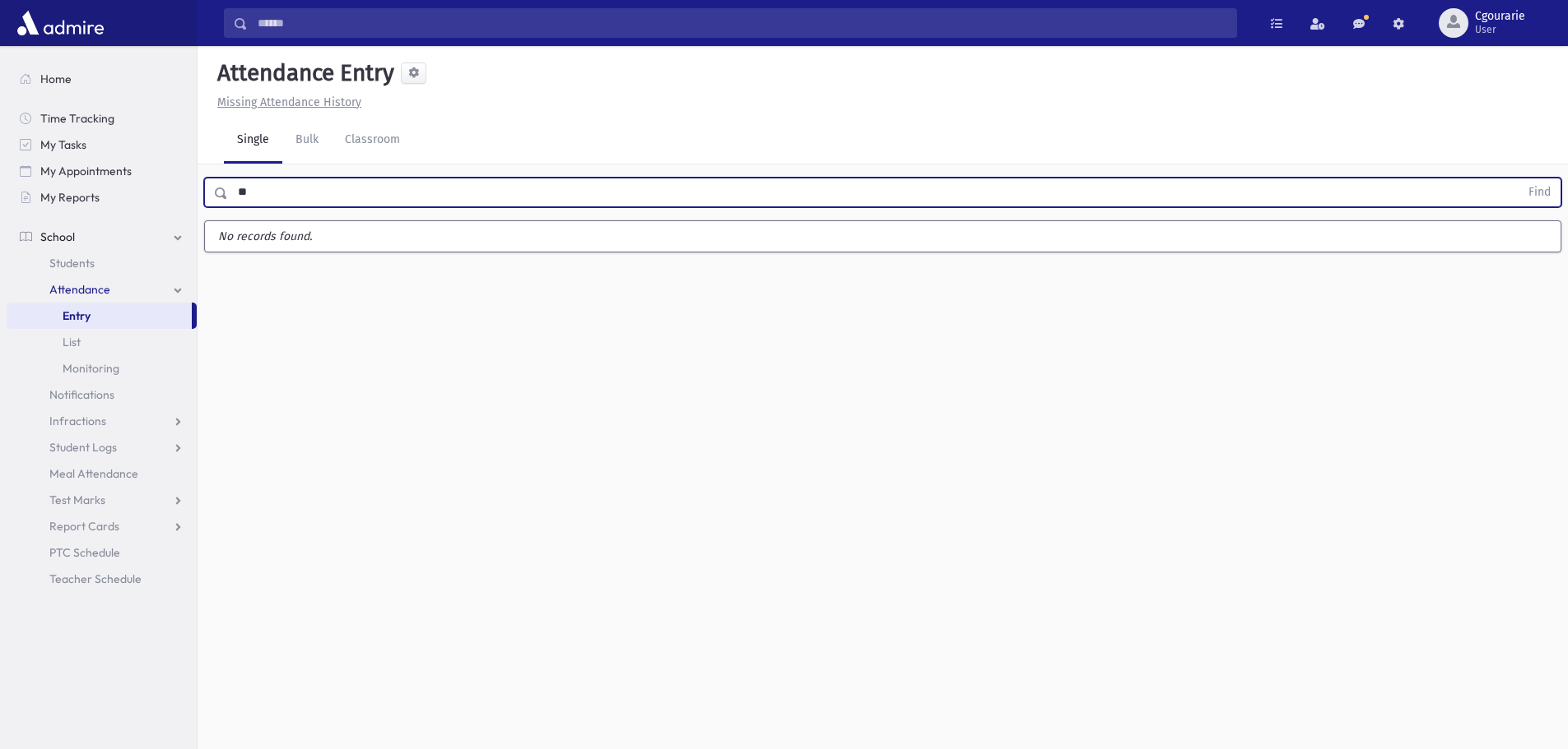
type input "*"
type input "********"
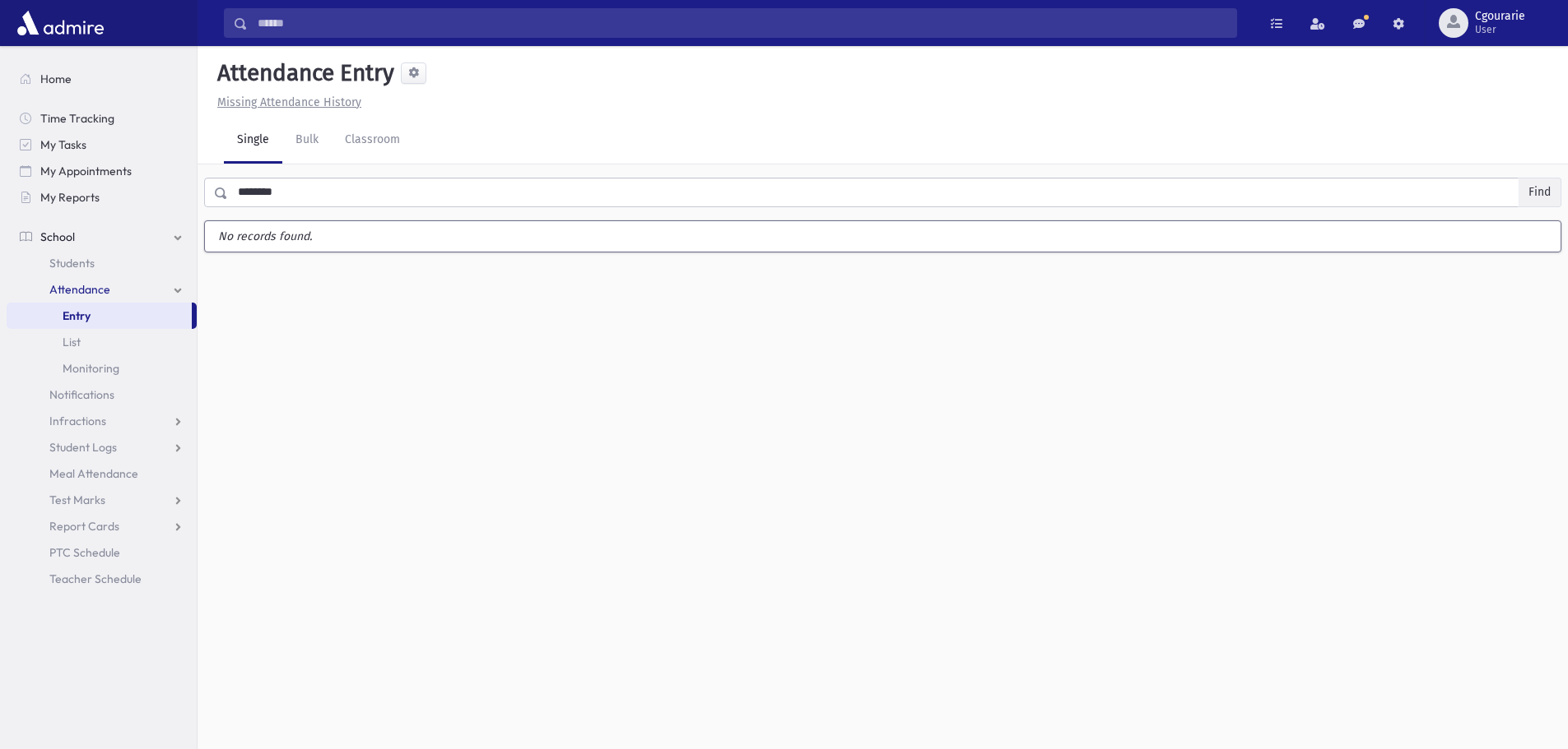
click at [1548, 185] on button "Find" at bounding box center [1539, 193] width 42 height 28
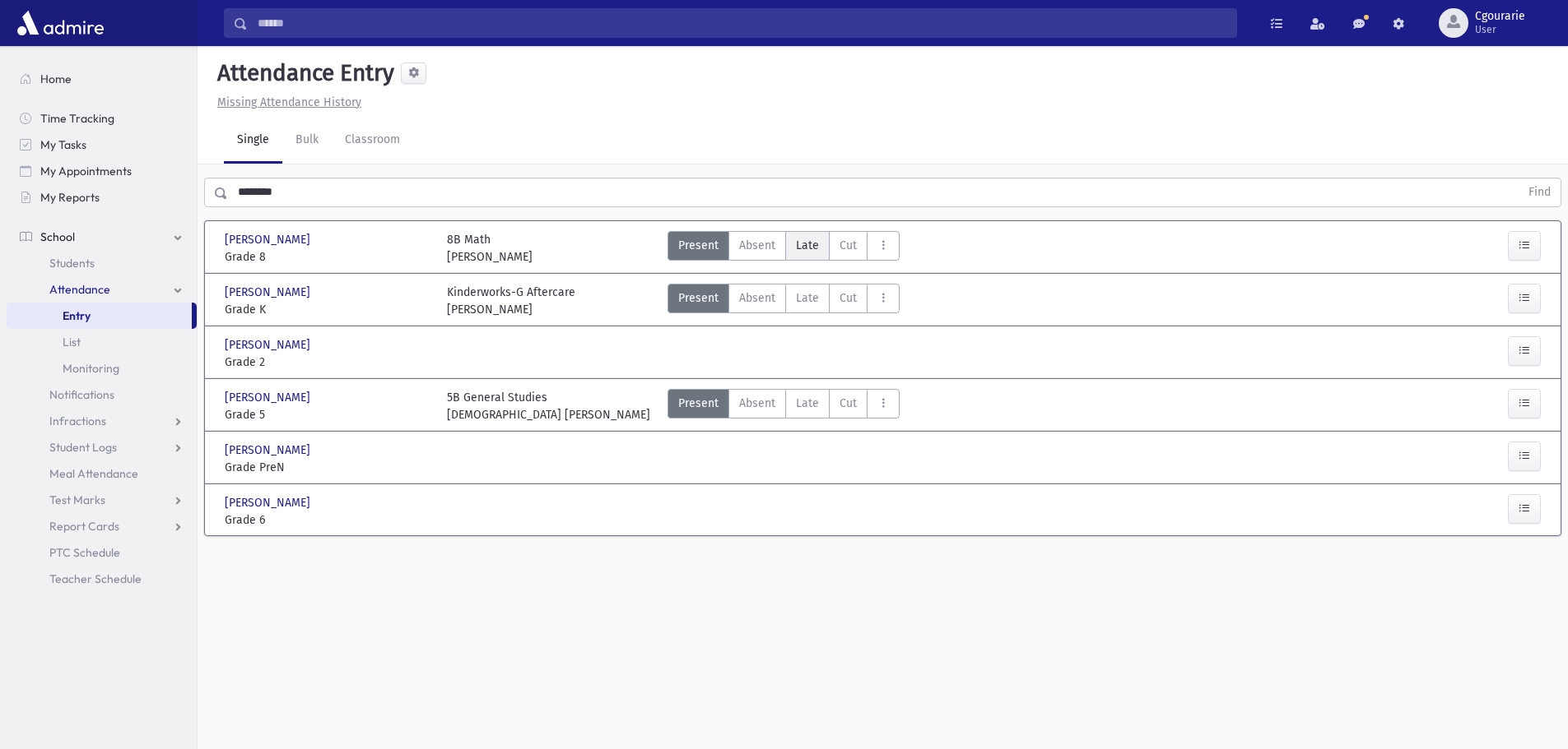
click at [805, 251] on span "Late" at bounding box center [807, 245] width 23 height 17
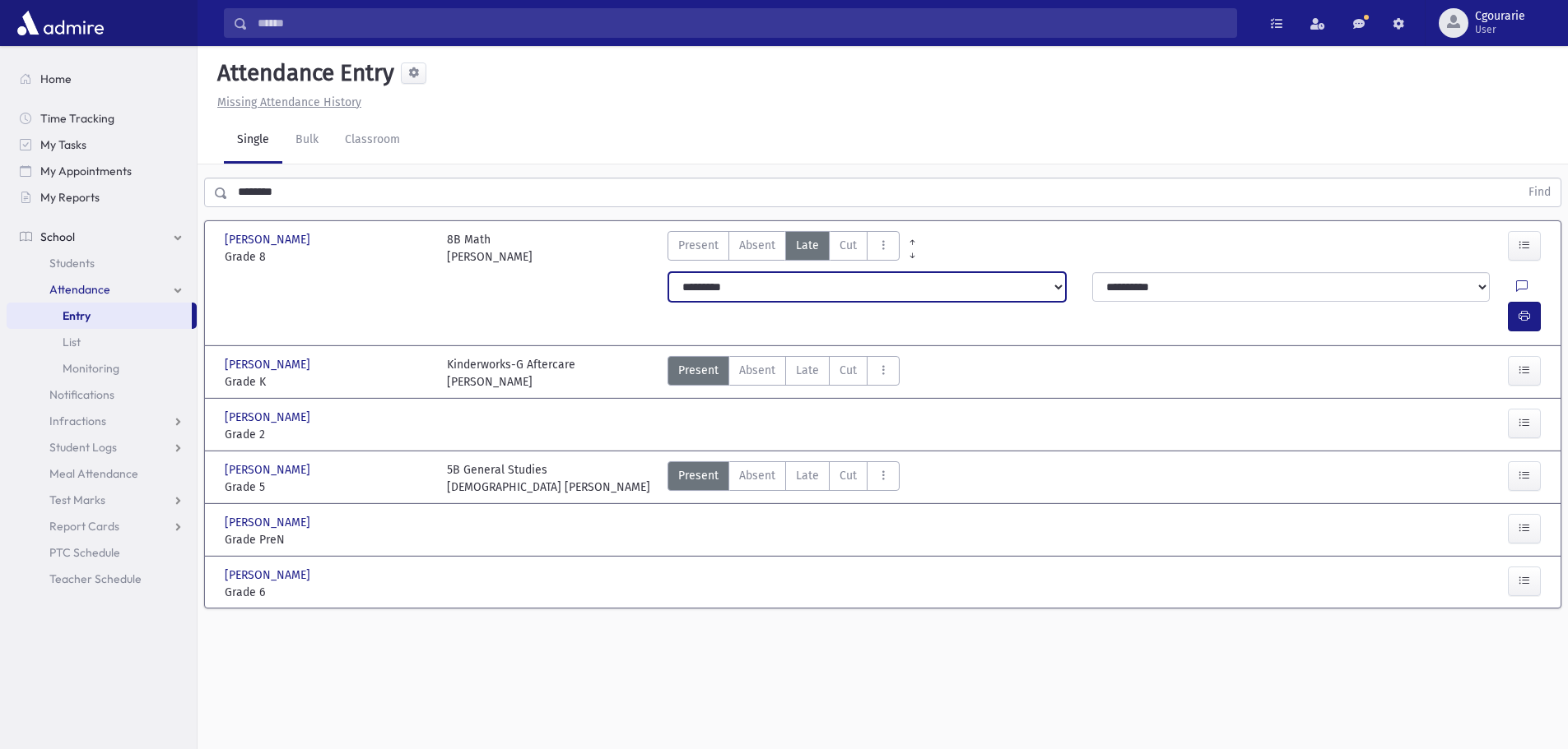
click at [715, 288] on select "**********" at bounding box center [867, 287] width 398 height 29
click at [669, 272] on select "**********" at bounding box center [867, 287] width 398 height 29
click at [1520, 310] on icon "button" at bounding box center [1524, 317] width 12 height 14
